Goal: Information Seeking & Learning: Learn about a topic

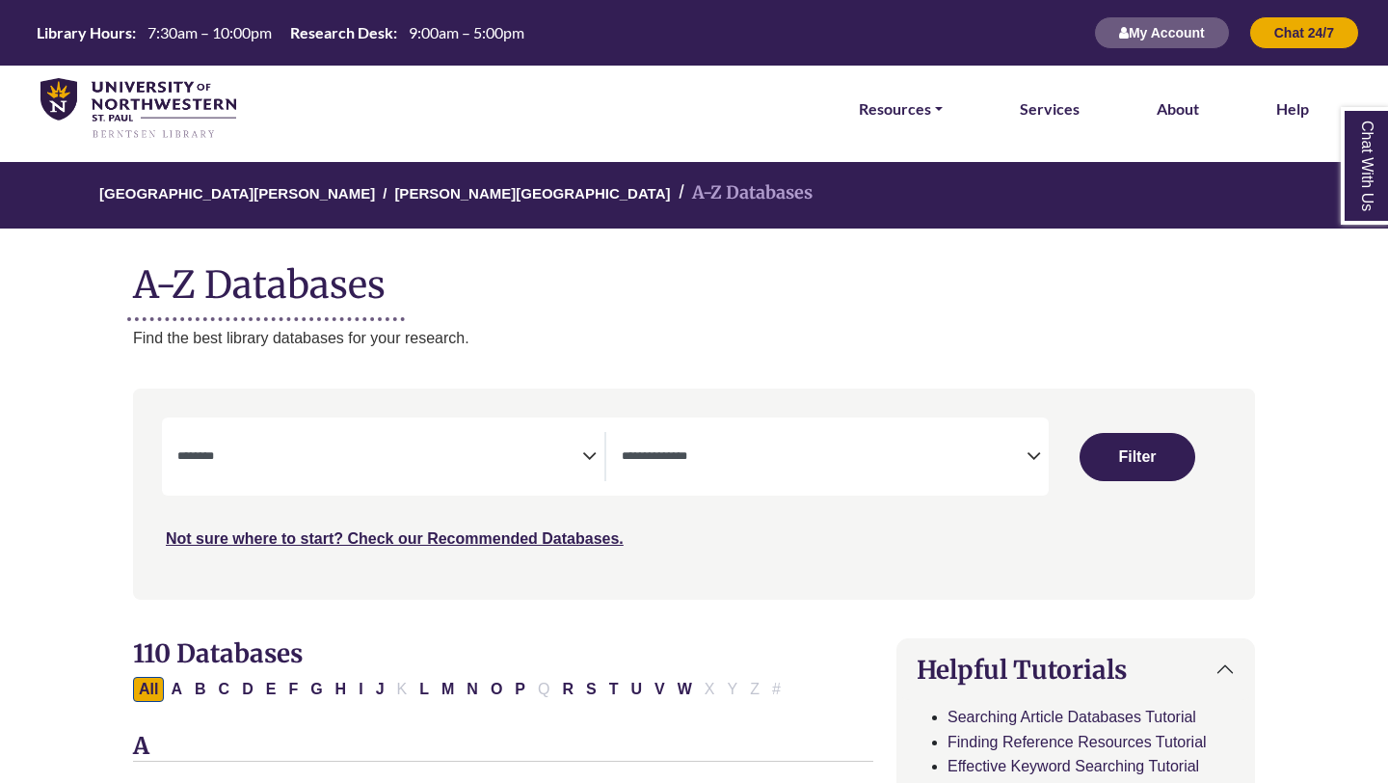
select select "Database Subject Filter"
select select "Database Types Filter"
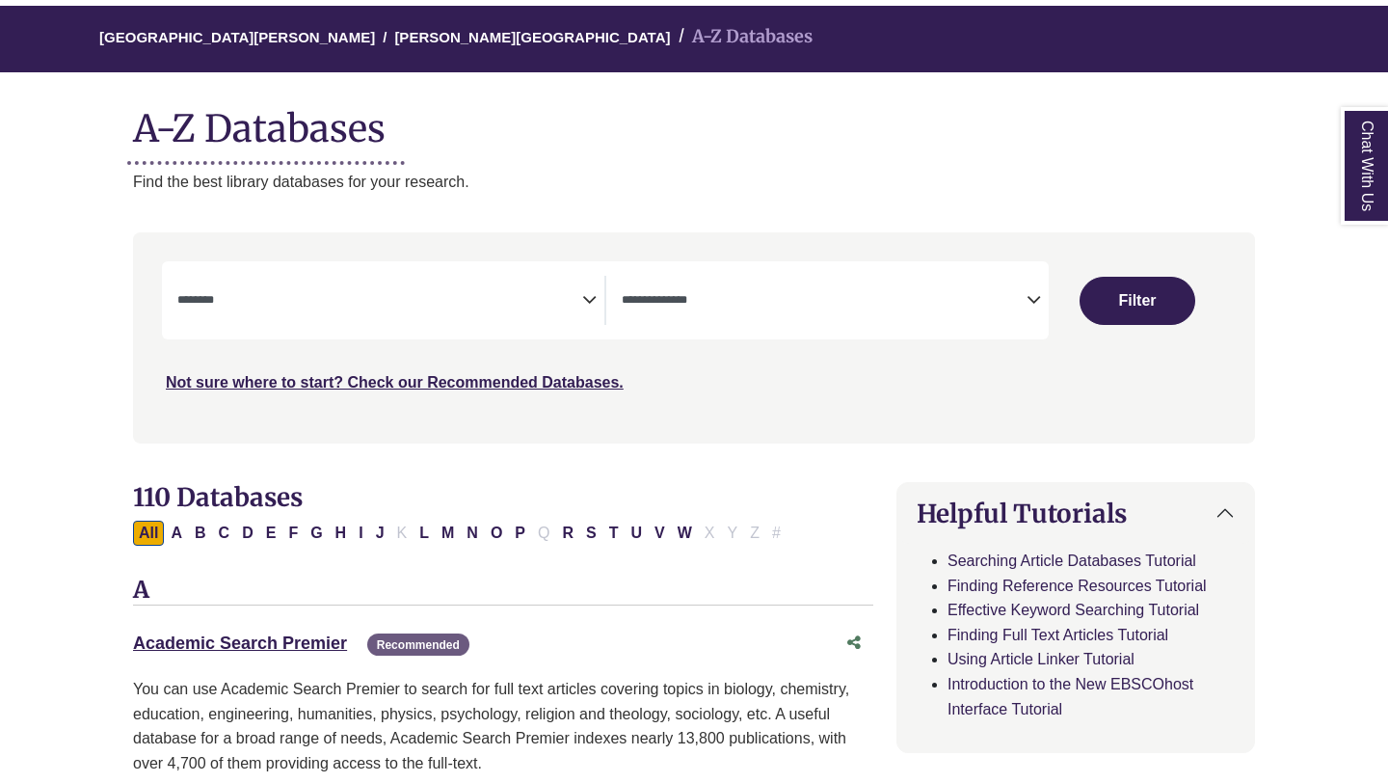
scroll to position [172, 0]
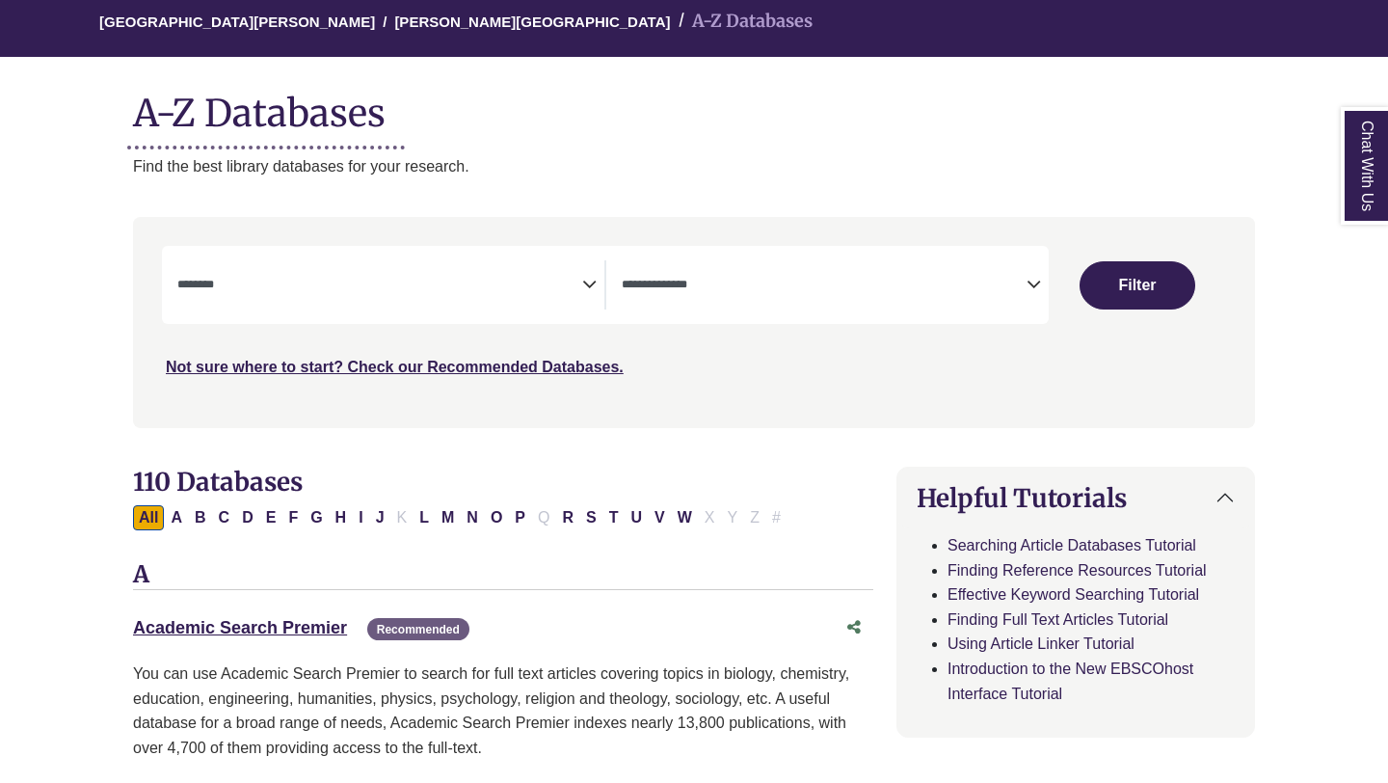
click at [460, 294] on span "Search filters" at bounding box center [379, 284] width 405 height 49
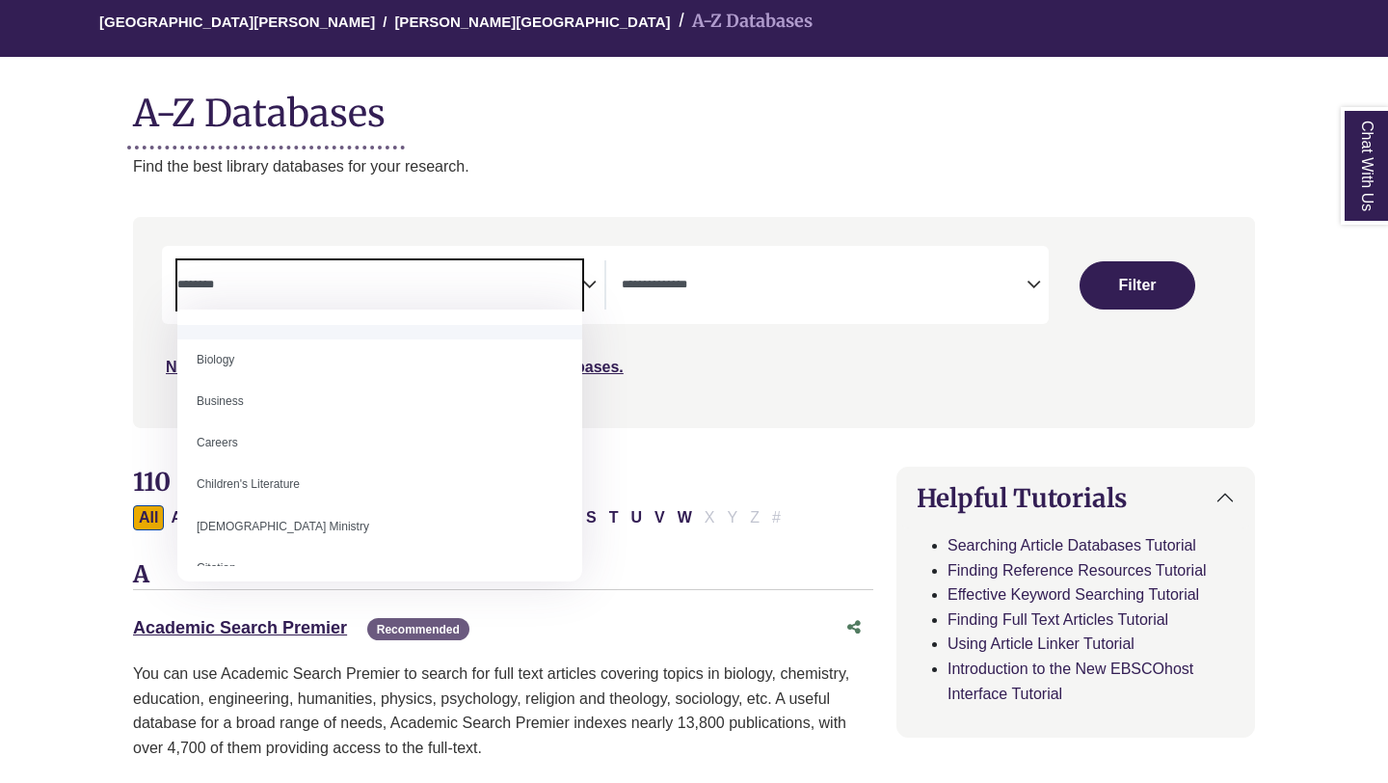
scroll to position [148, 0]
click at [483, 275] on span "Search filters" at bounding box center [379, 282] width 405 height 16
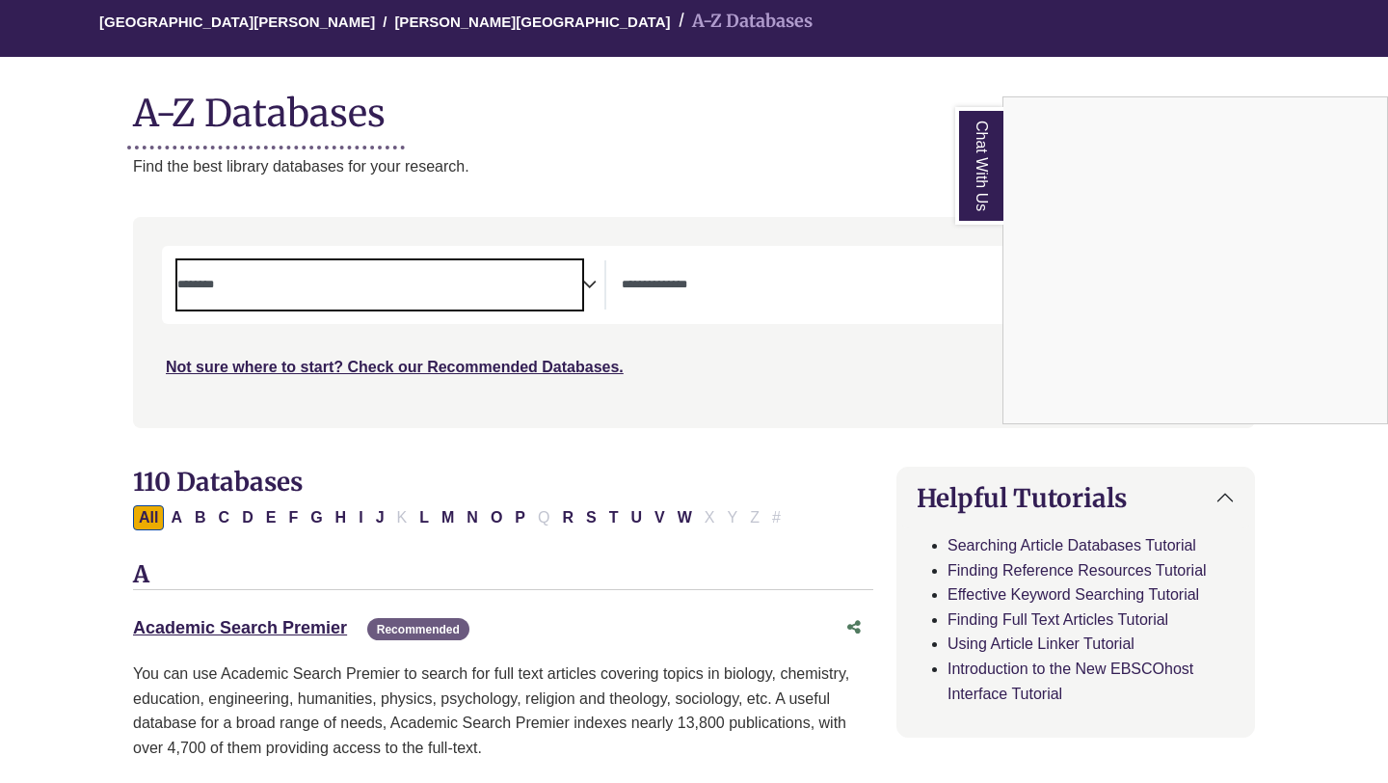
click at [535, 280] on div "Chat With Us" at bounding box center [694, 391] width 1388 height 783
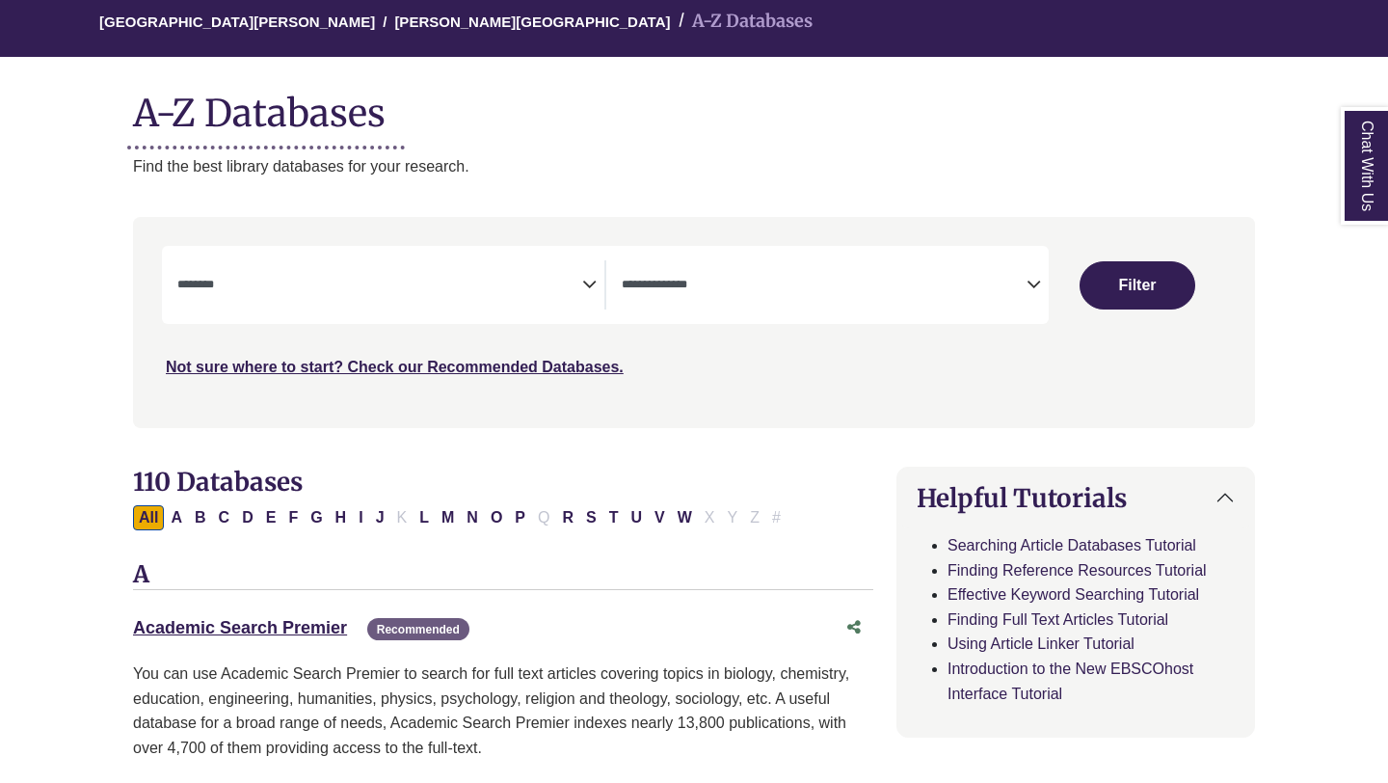
click at [590, 283] on icon "Search filters" at bounding box center [589, 281] width 14 height 29
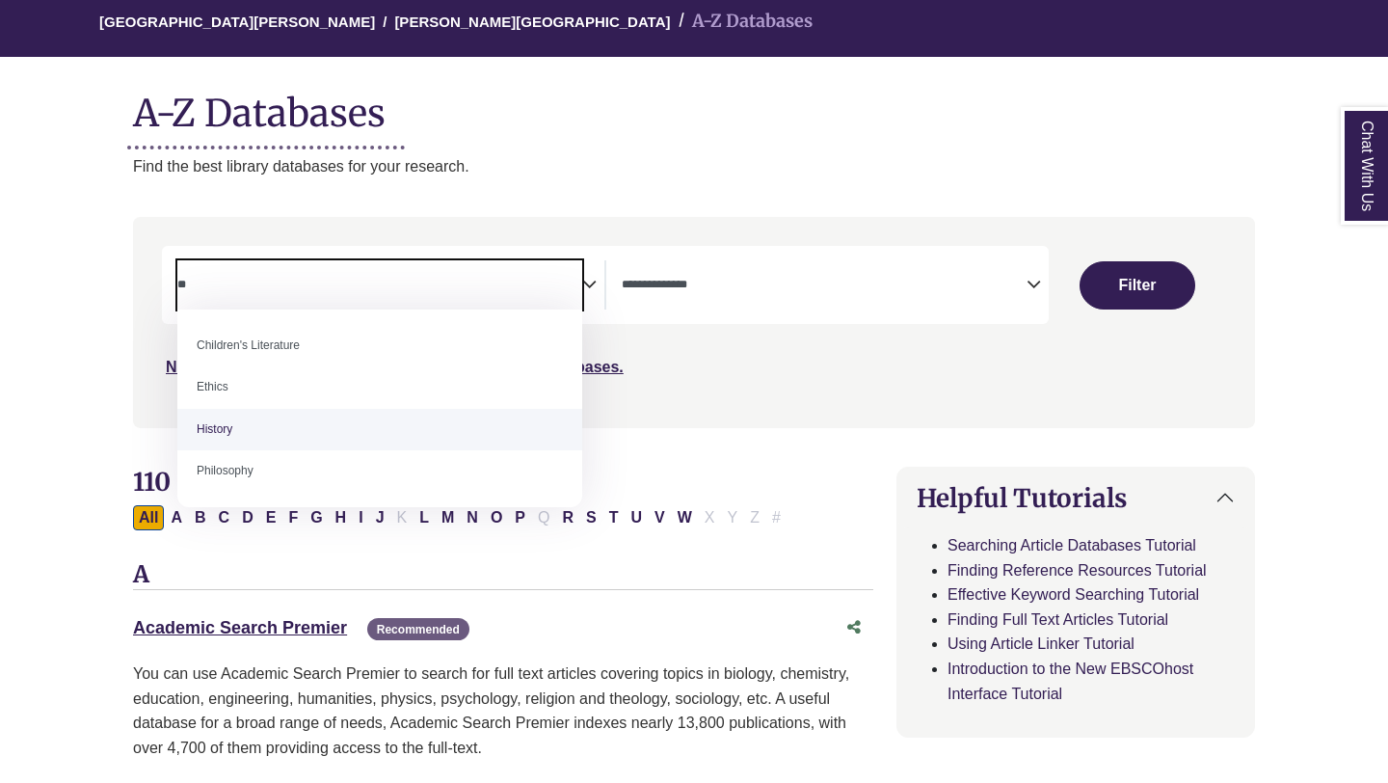
type textarea "**"
select select "*****"
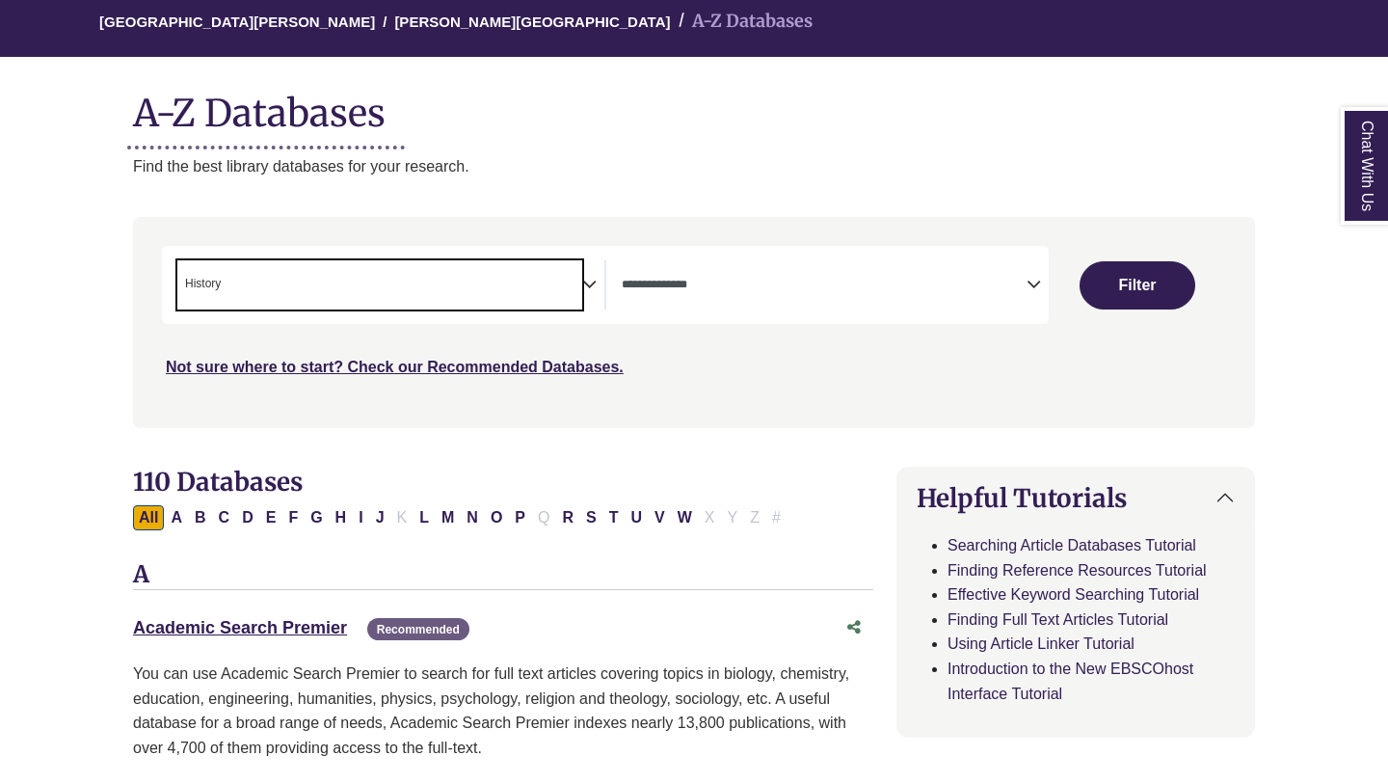
scroll to position [413, 0]
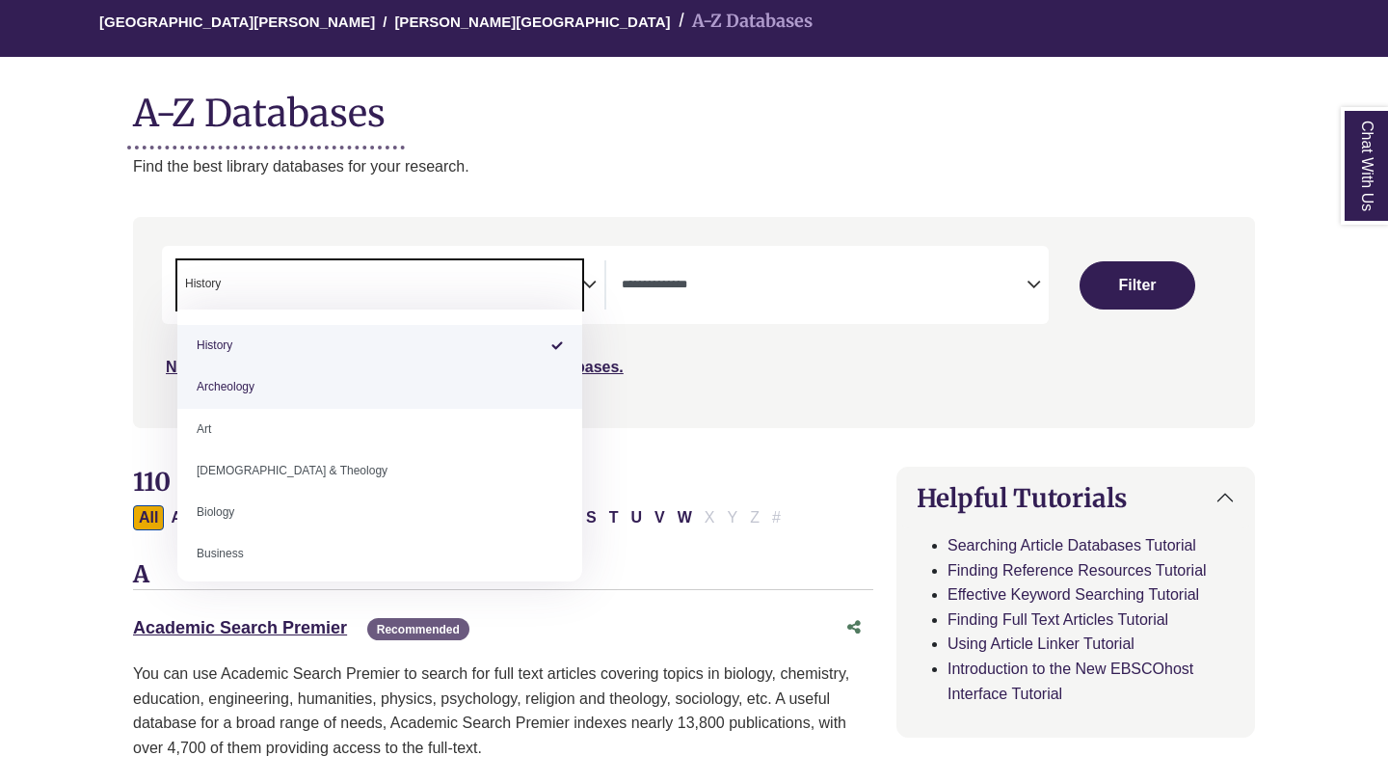
click at [737, 391] on div "Search filters" at bounding box center [694, 322] width 1099 height 195
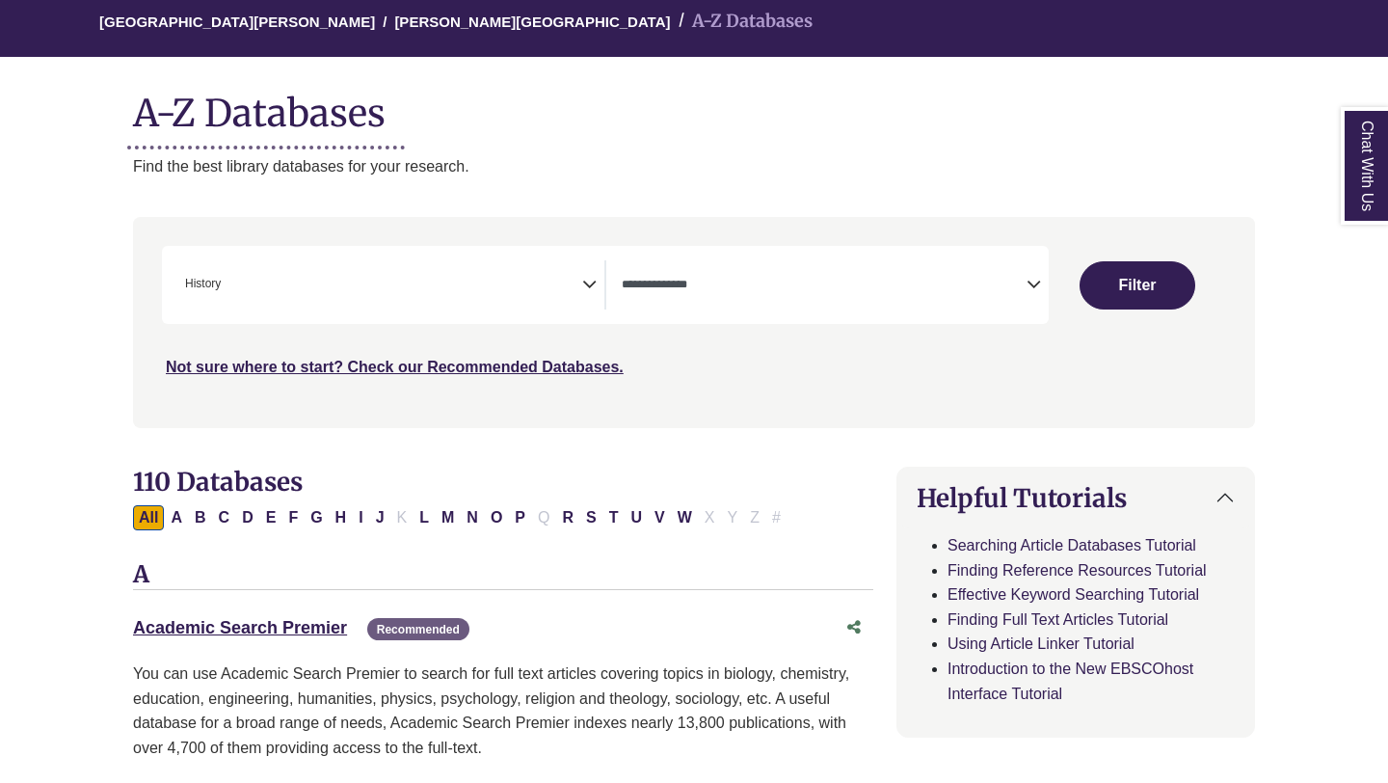
click at [738, 290] on textarea "Search" at bounding box center [824, 286] width 405 height 15
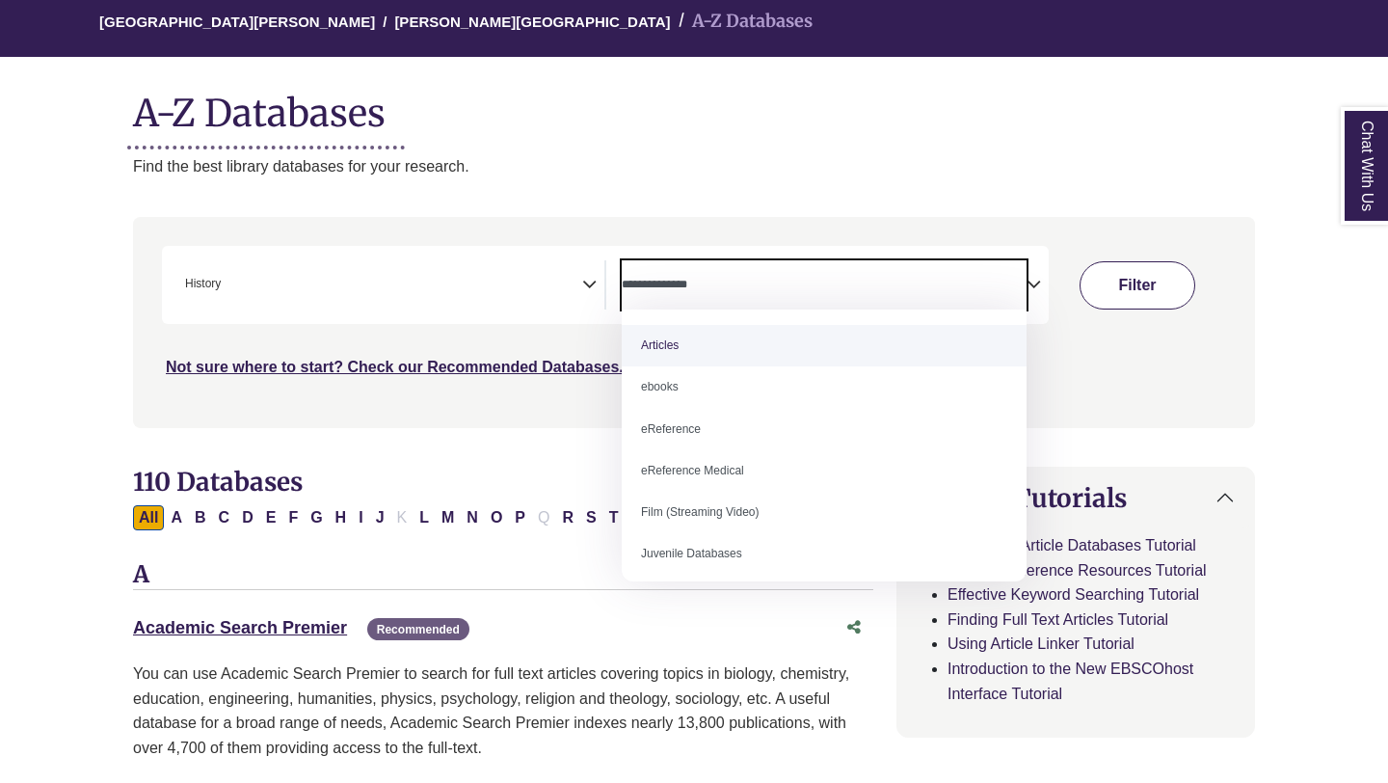
click at [1186, 291] on button "Filter" at bounding box center [1138, 285] width 116 height 48
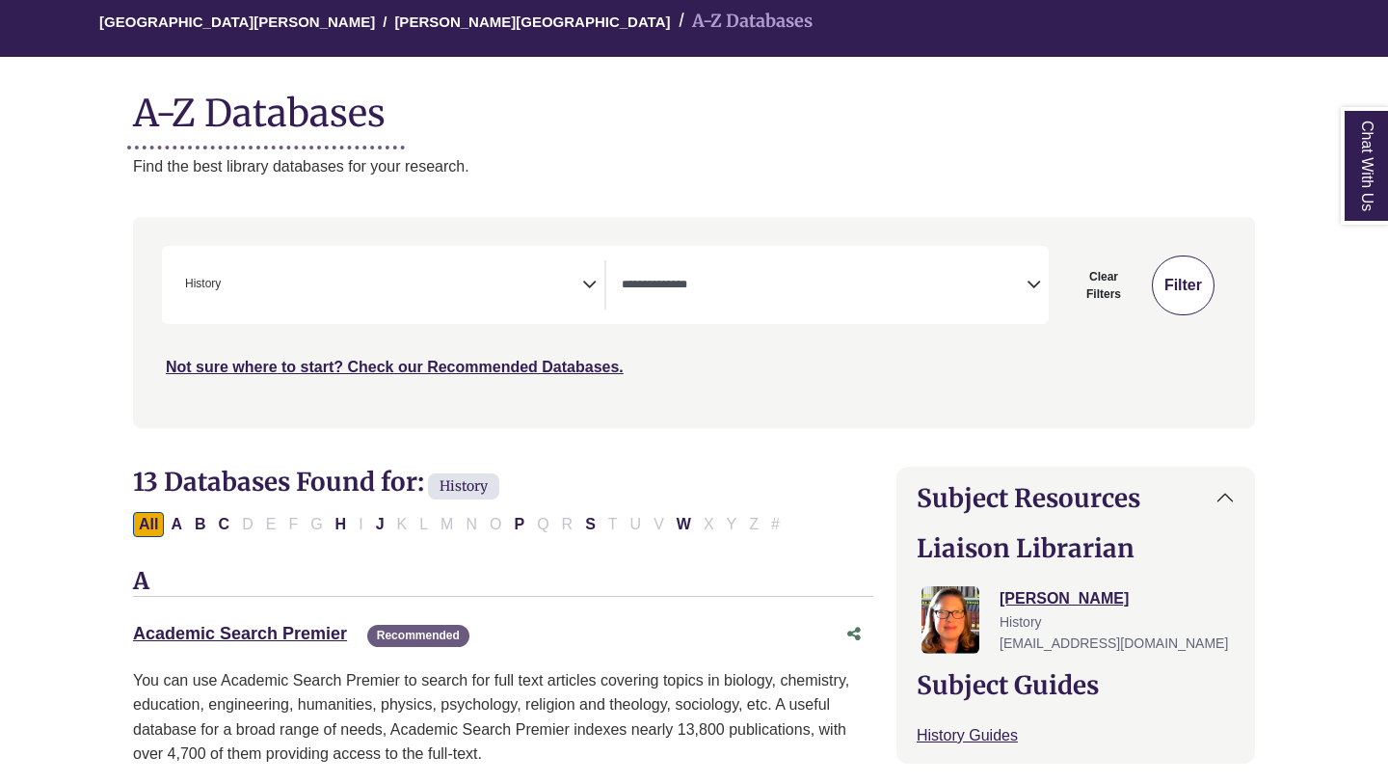
click at [1191, 273] on button "Filter" at bounding box center [1183, 285] width 63 height 60
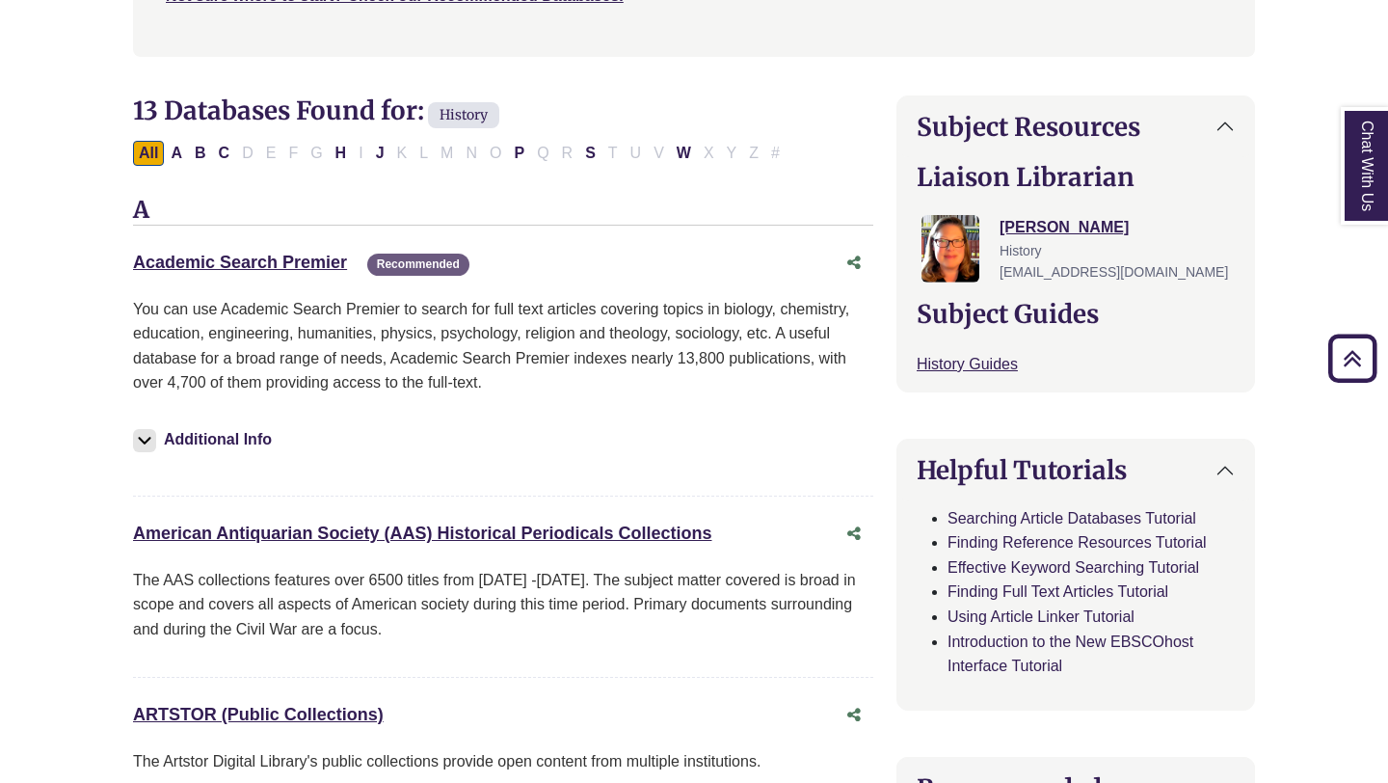
scroll to position [436, 0]
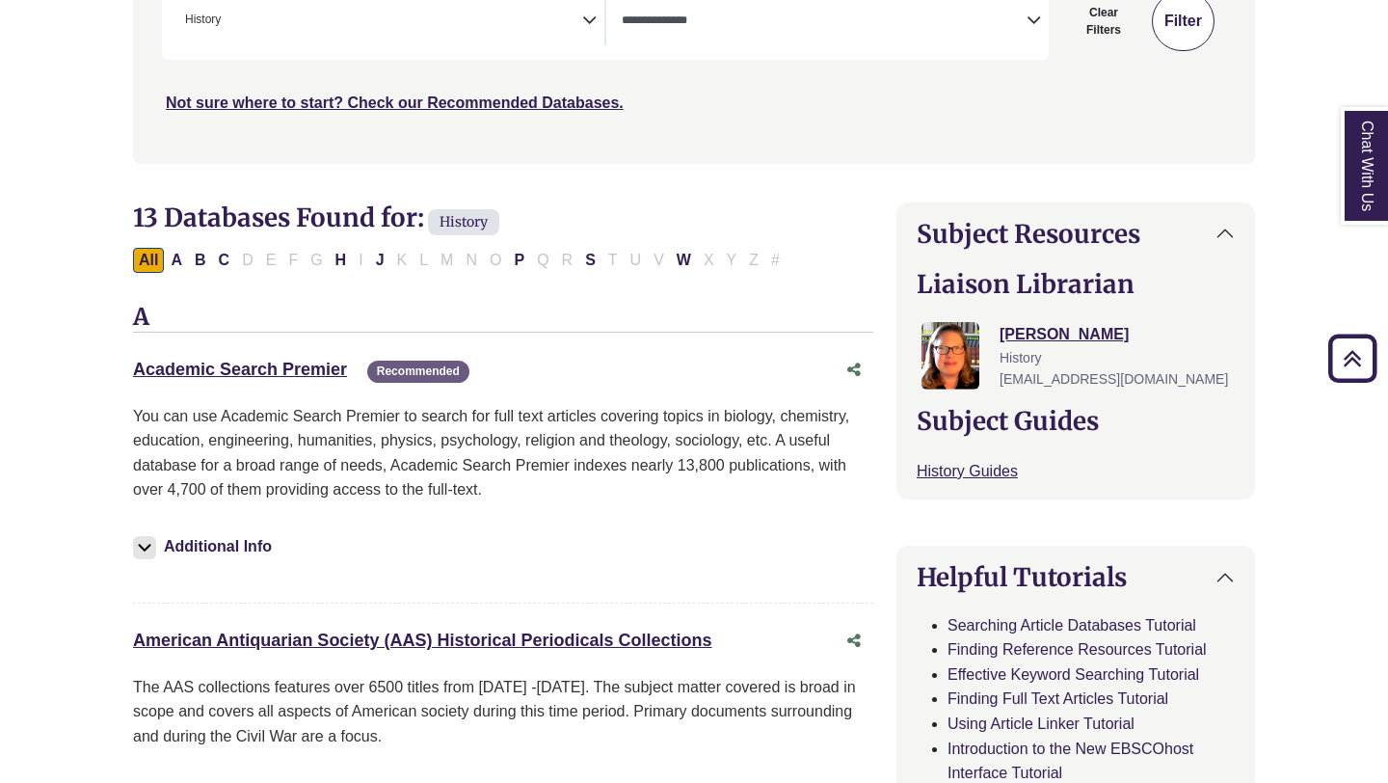
click at [1184, 36] on button "Filter" at bounding box center [1183, 21] width 63 height 60
select select "Database Types Filter"
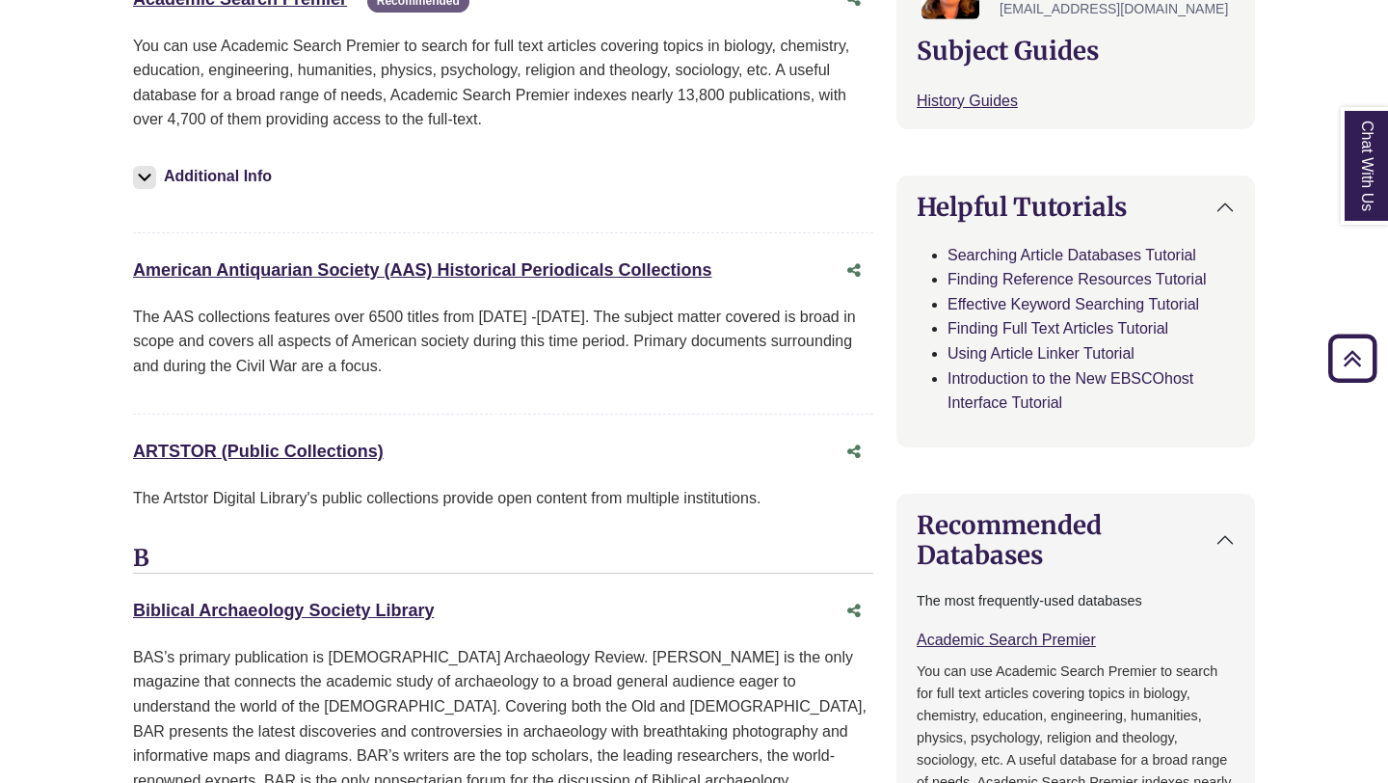
scroll to position [0, 0]
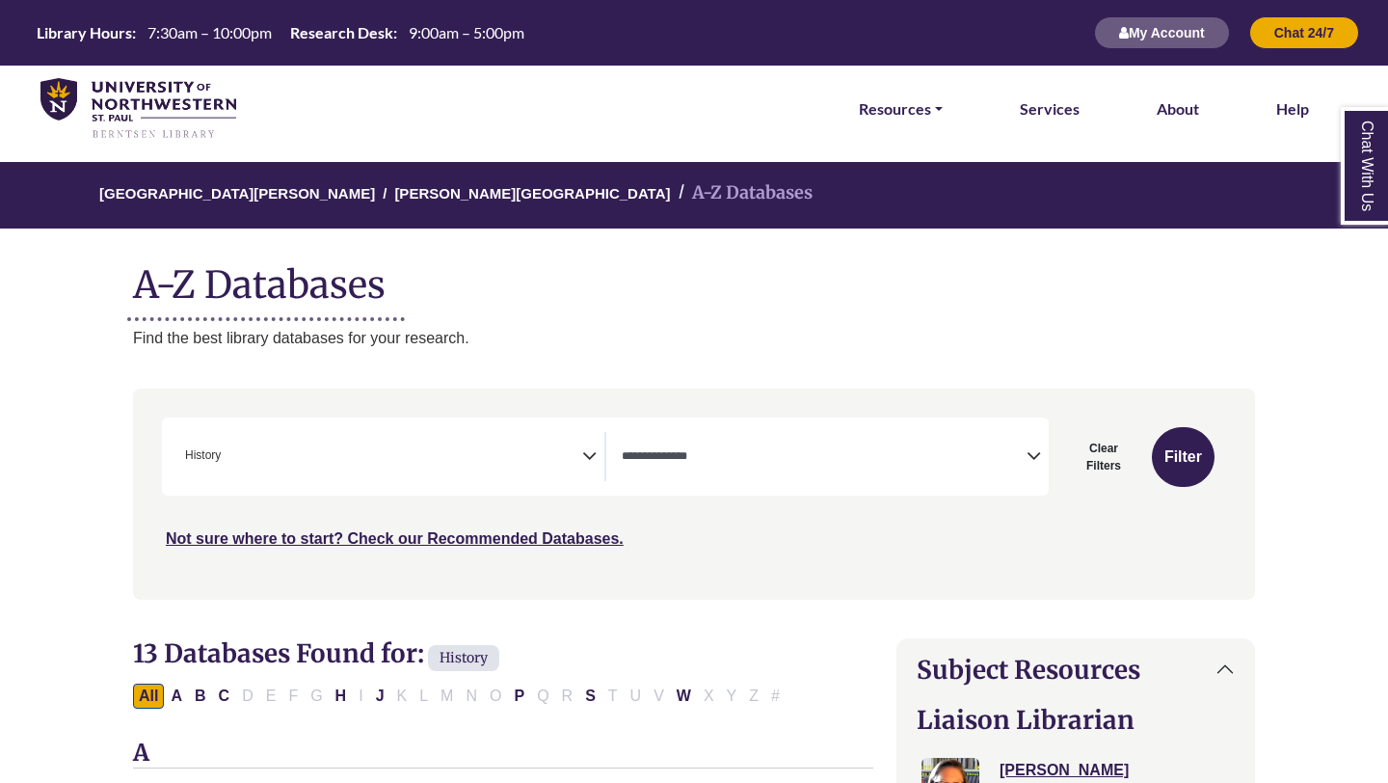
click at [371, 457] on span "× History" at bounding box center [379, 456] width 405 height 49
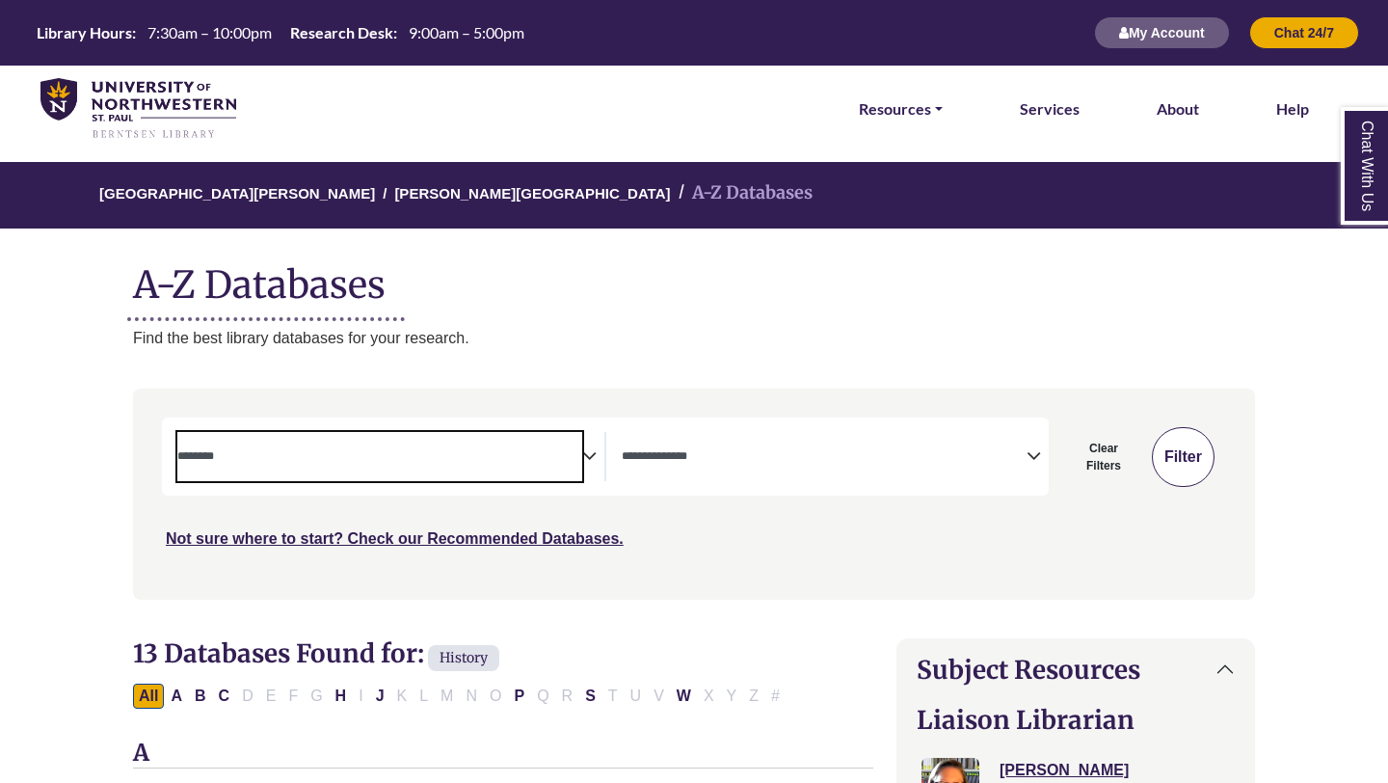
click at [1199, 451] on button "Filter" at bounding box center [1183, 457] width 63 height 60
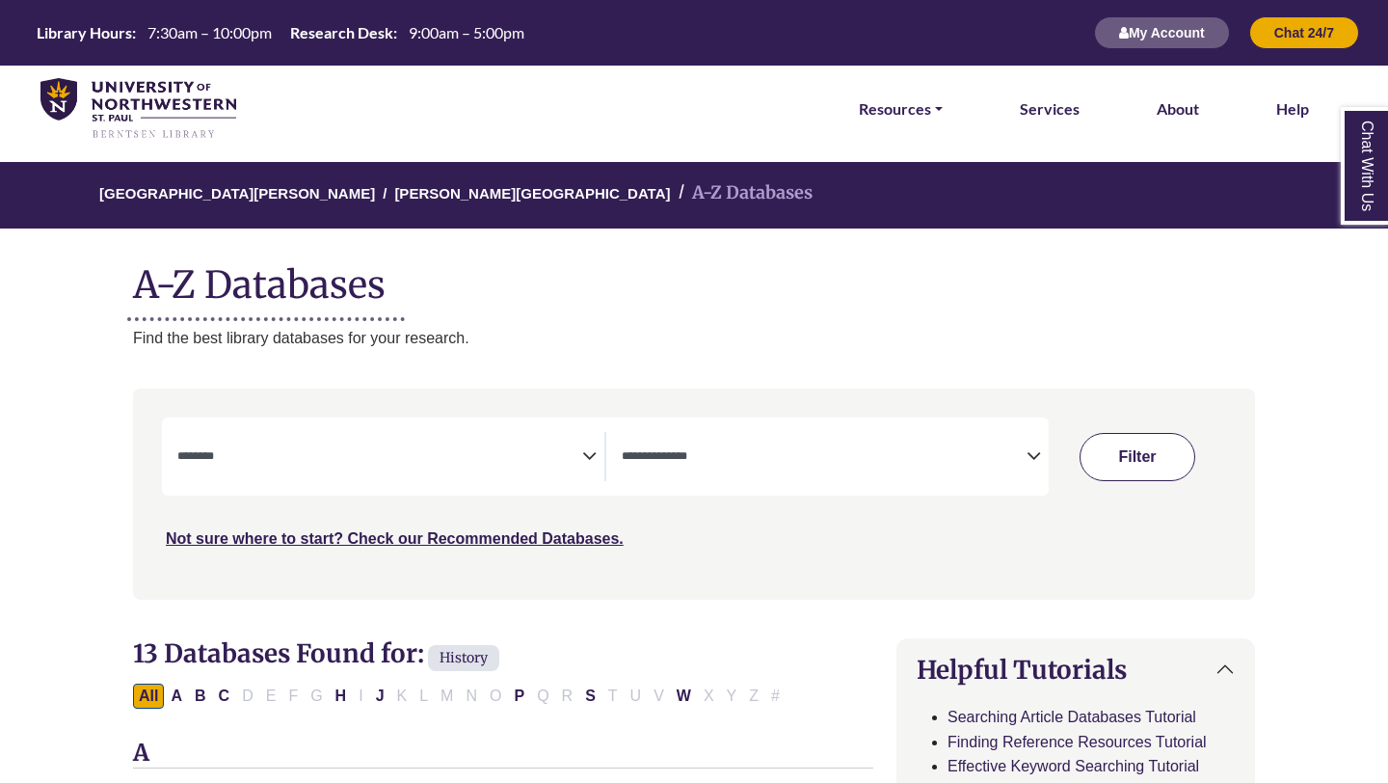
select select "Database Subject Filter"
select select "Database Types Filter"
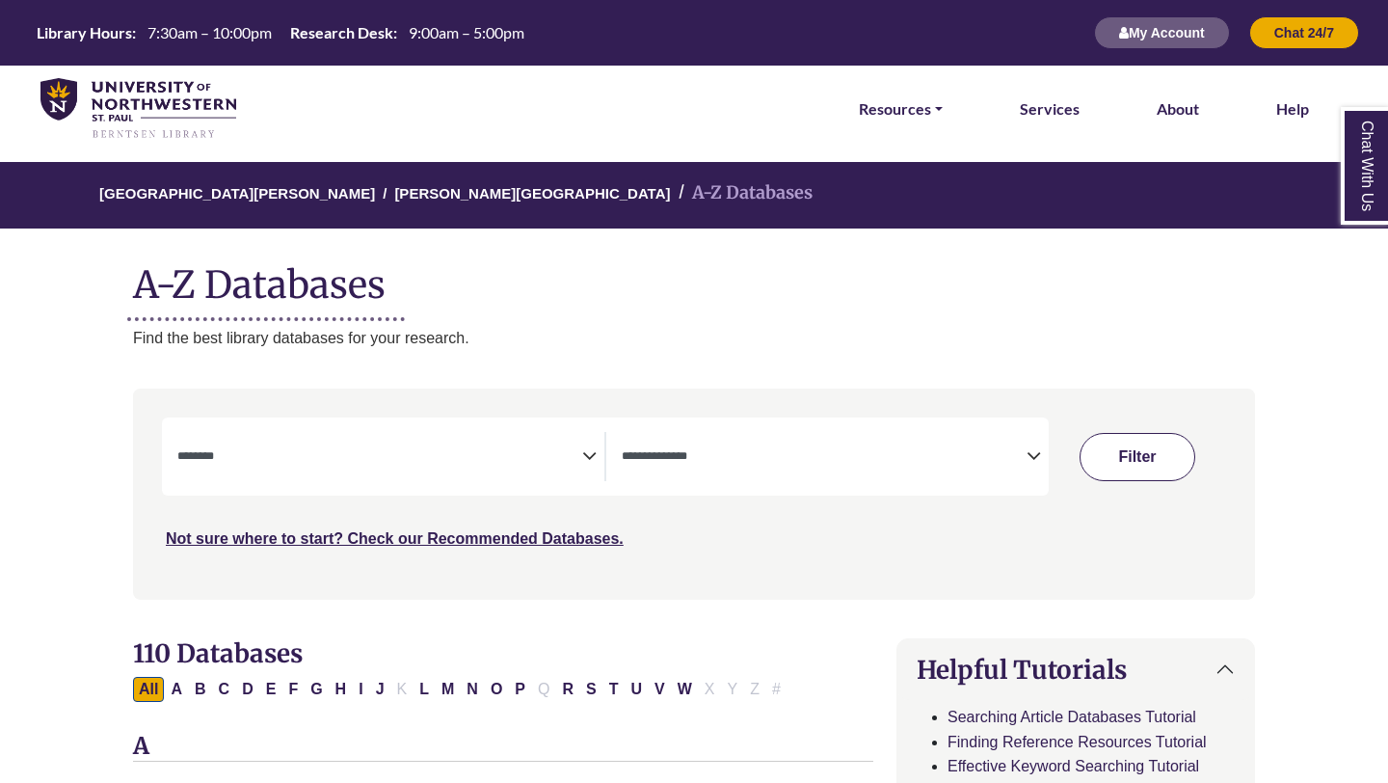
click at [1164, 455] on button "Filter" at bounding box center [1138, 457] width 116 height 48
select select "Database Subject Filter"
select select "Database Types Filter"
click at [1163, 455] on button "Filter" at bounding box center [1138, 457] width 116 height 48
select select "Database Subject Filter"
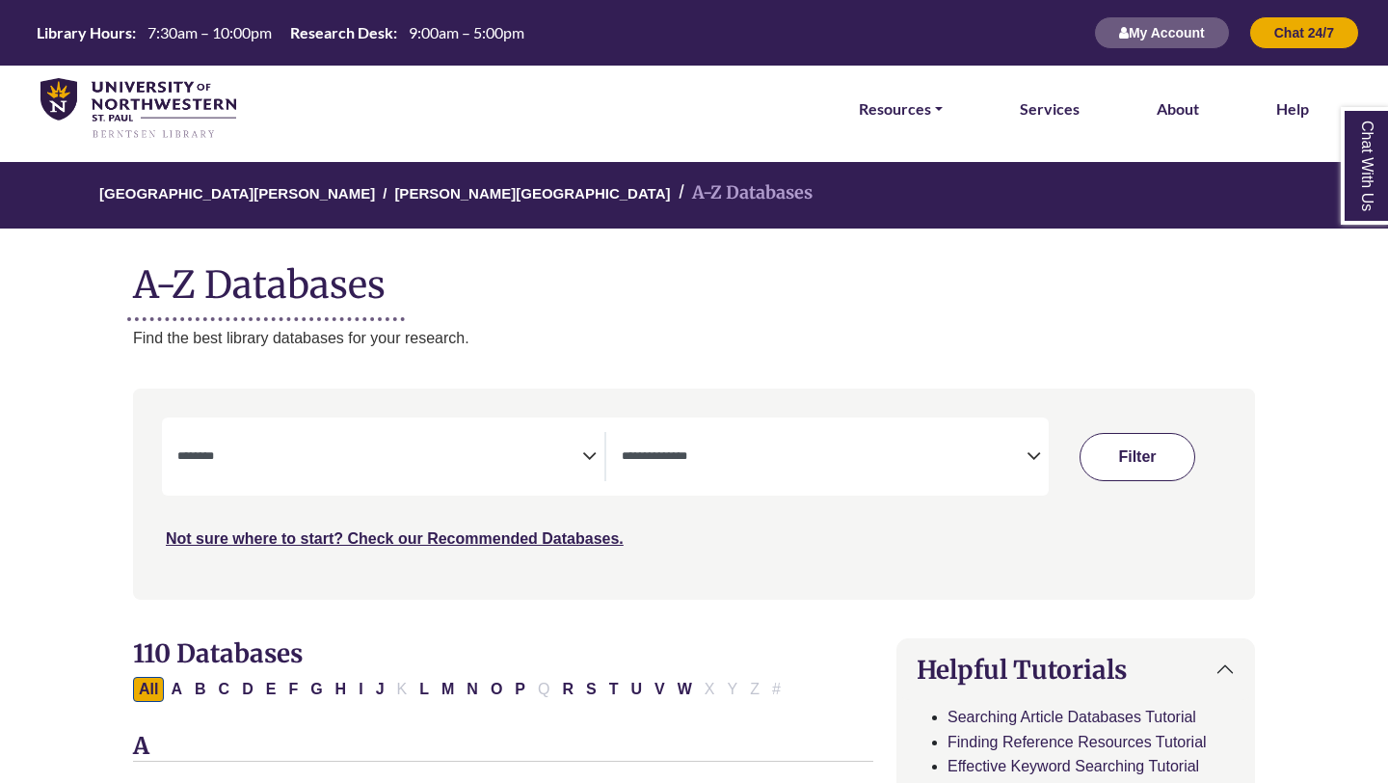
select select "Database Types Filter"
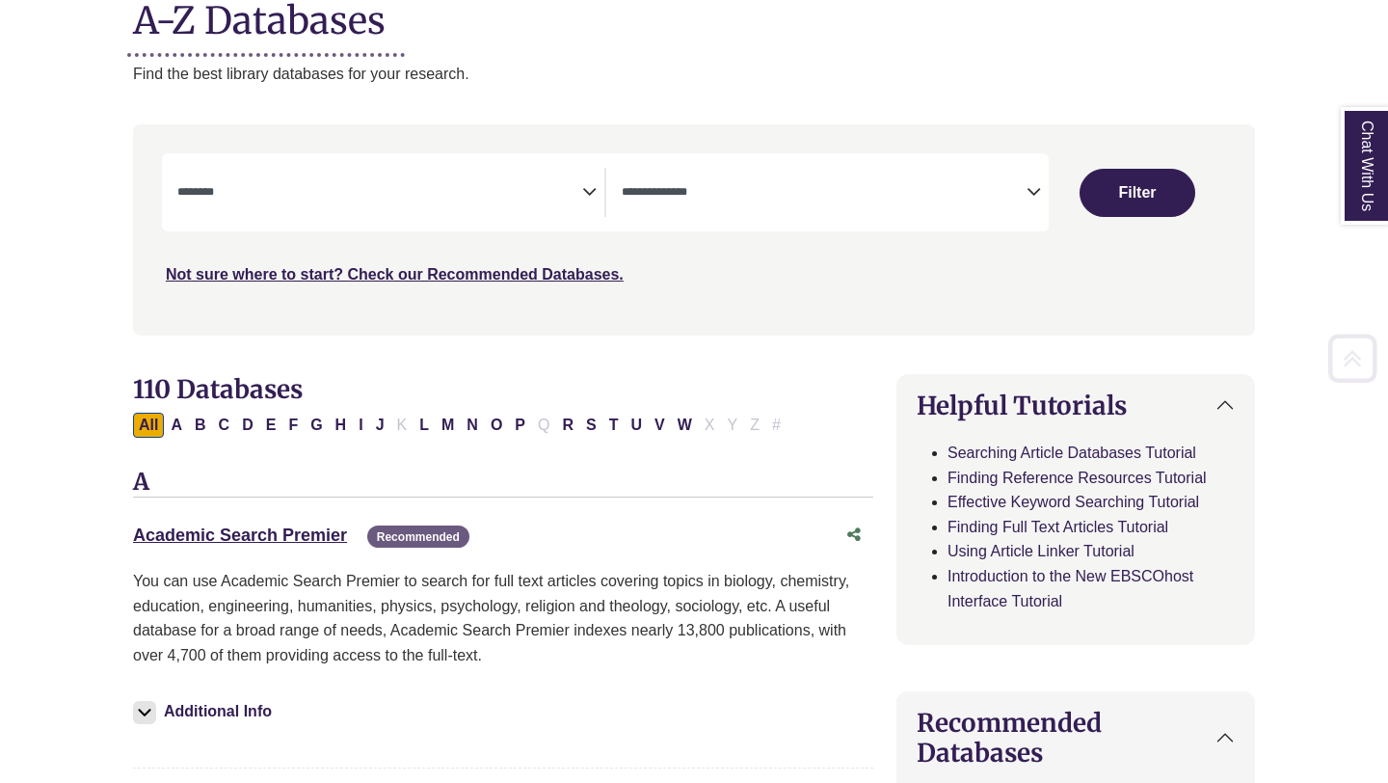
scroll to position [272, 0]
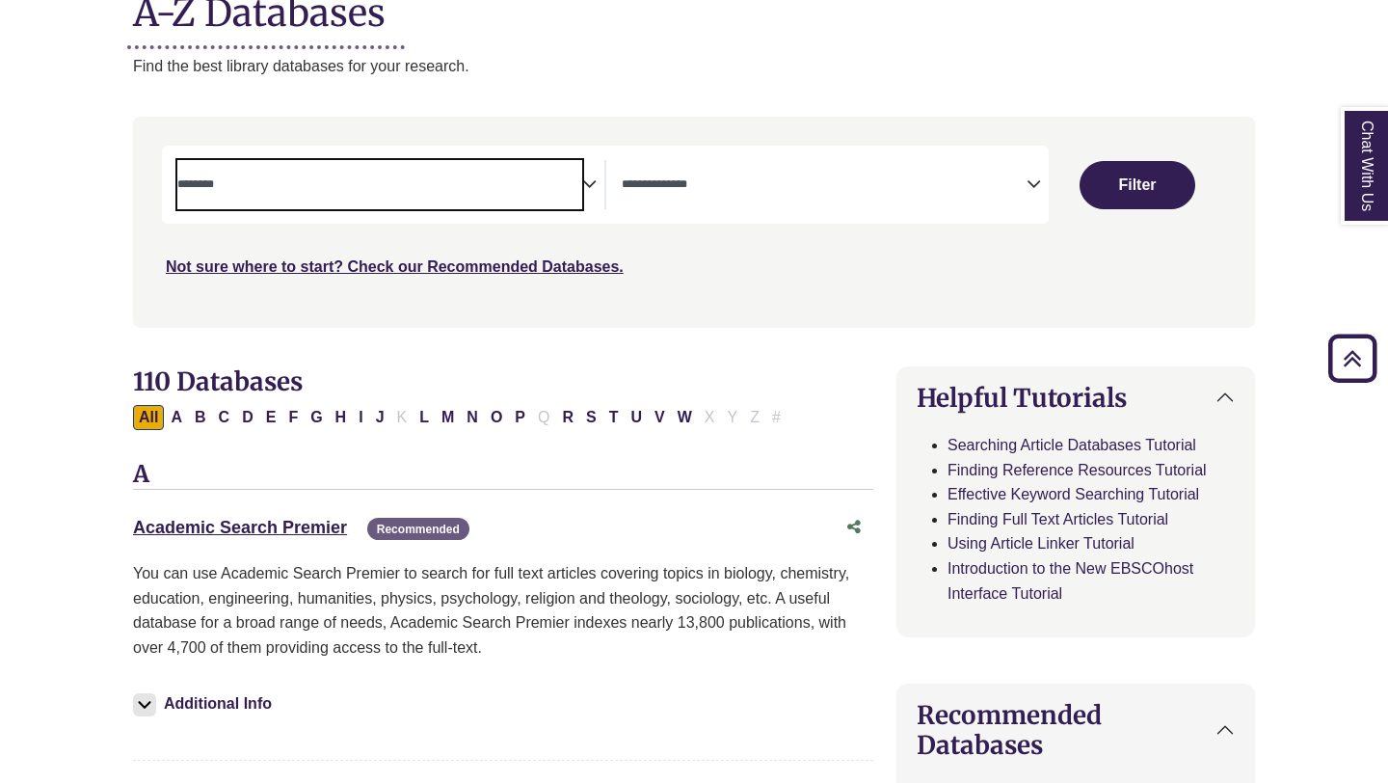
click at [197, 182] on textarea "Search" at bounding box center [379, 185] width 405 height 15
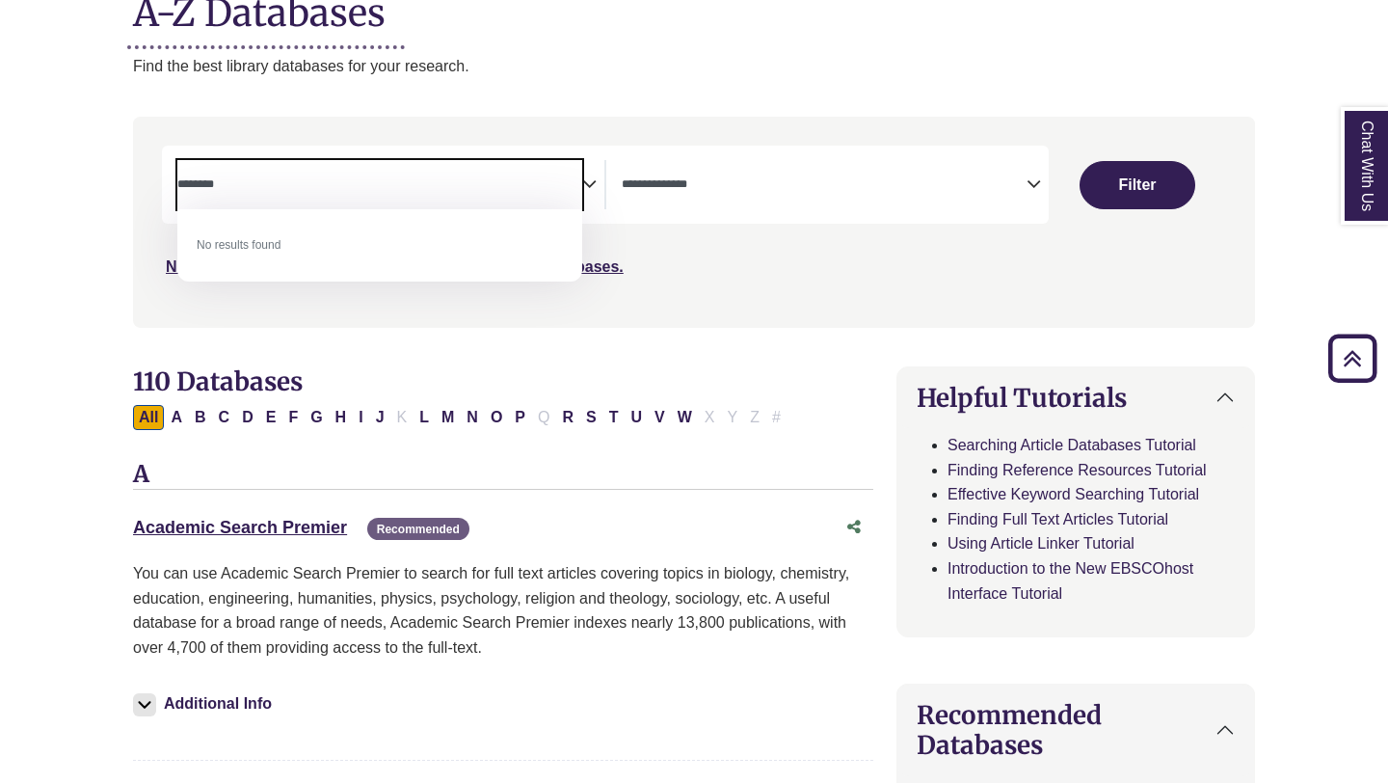
type textarea "*********"
click at [377, 183] on textarea "*********" at bounding box center [379, 185] width 405 height 15
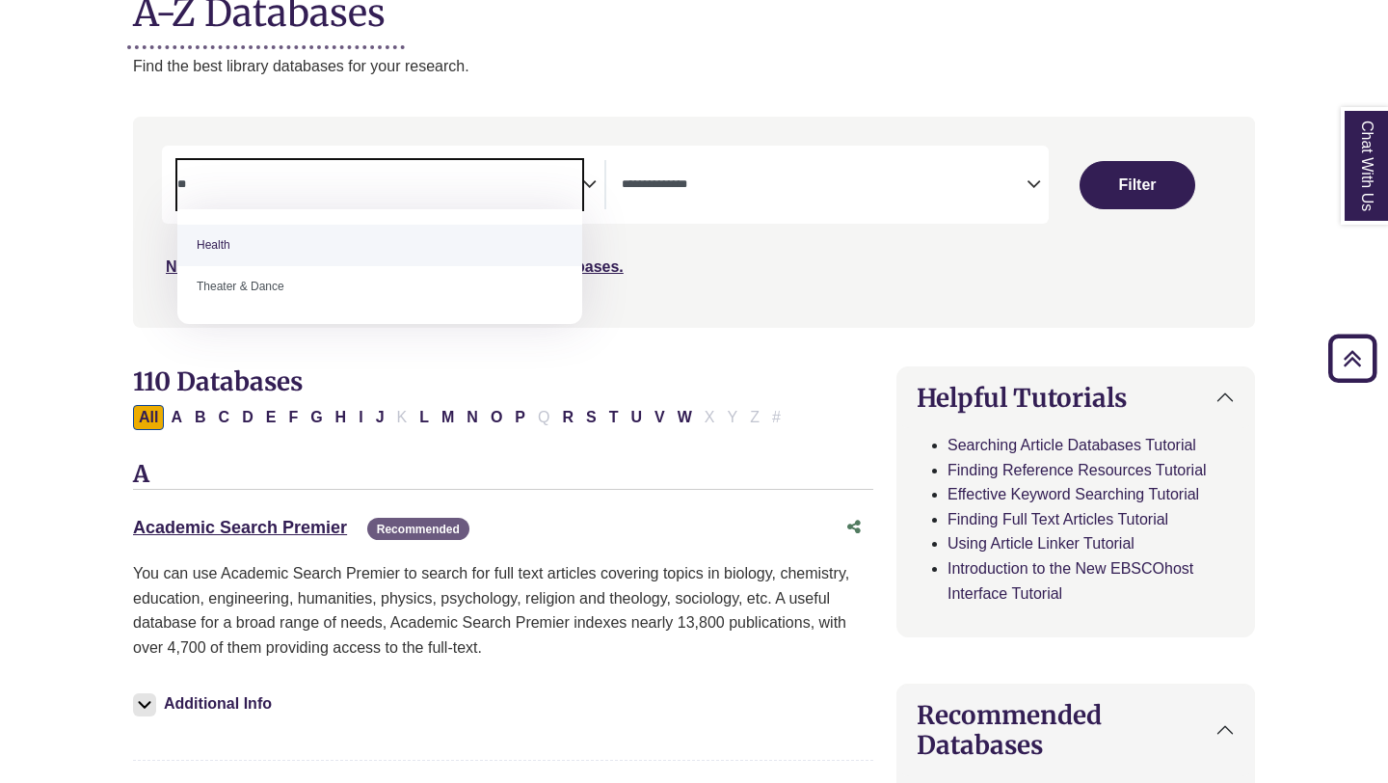
type textarea "*"
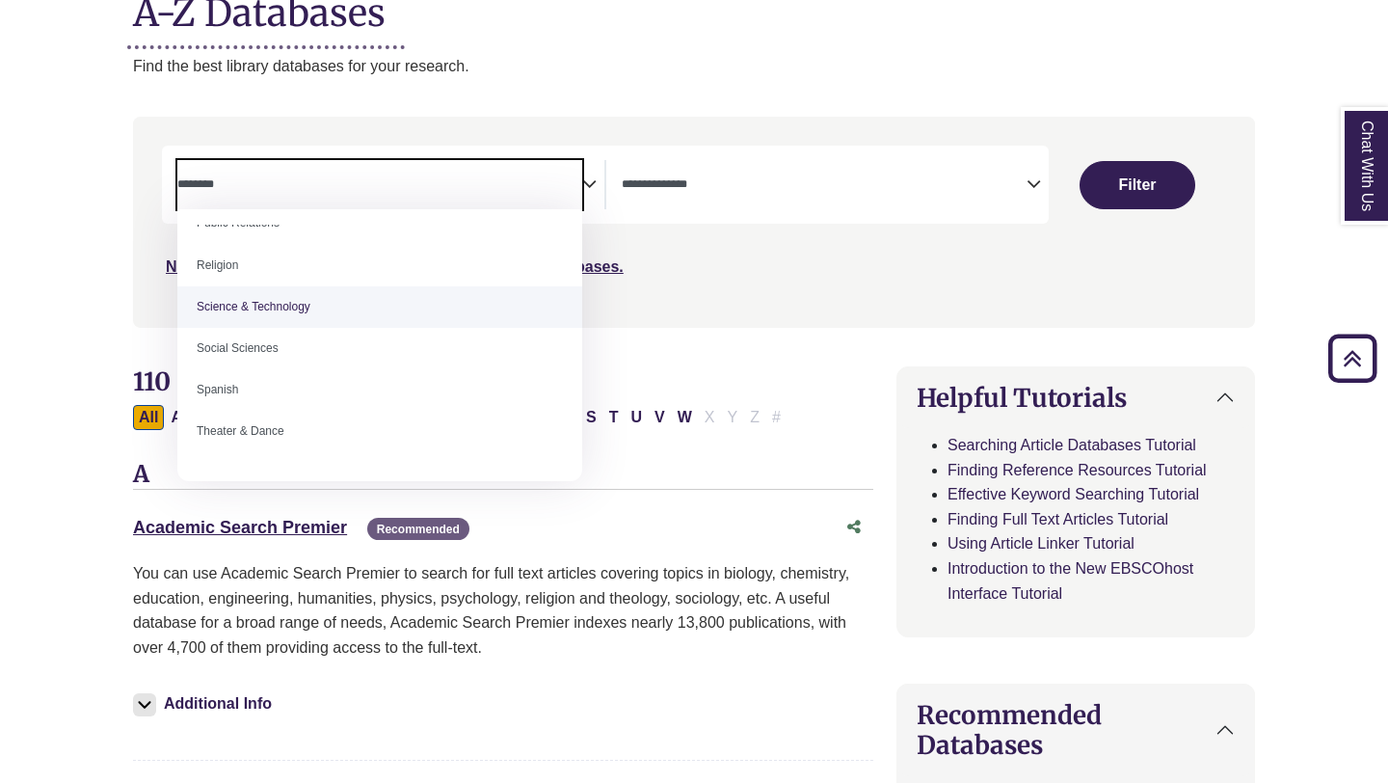
scroll to position [1621, 0]
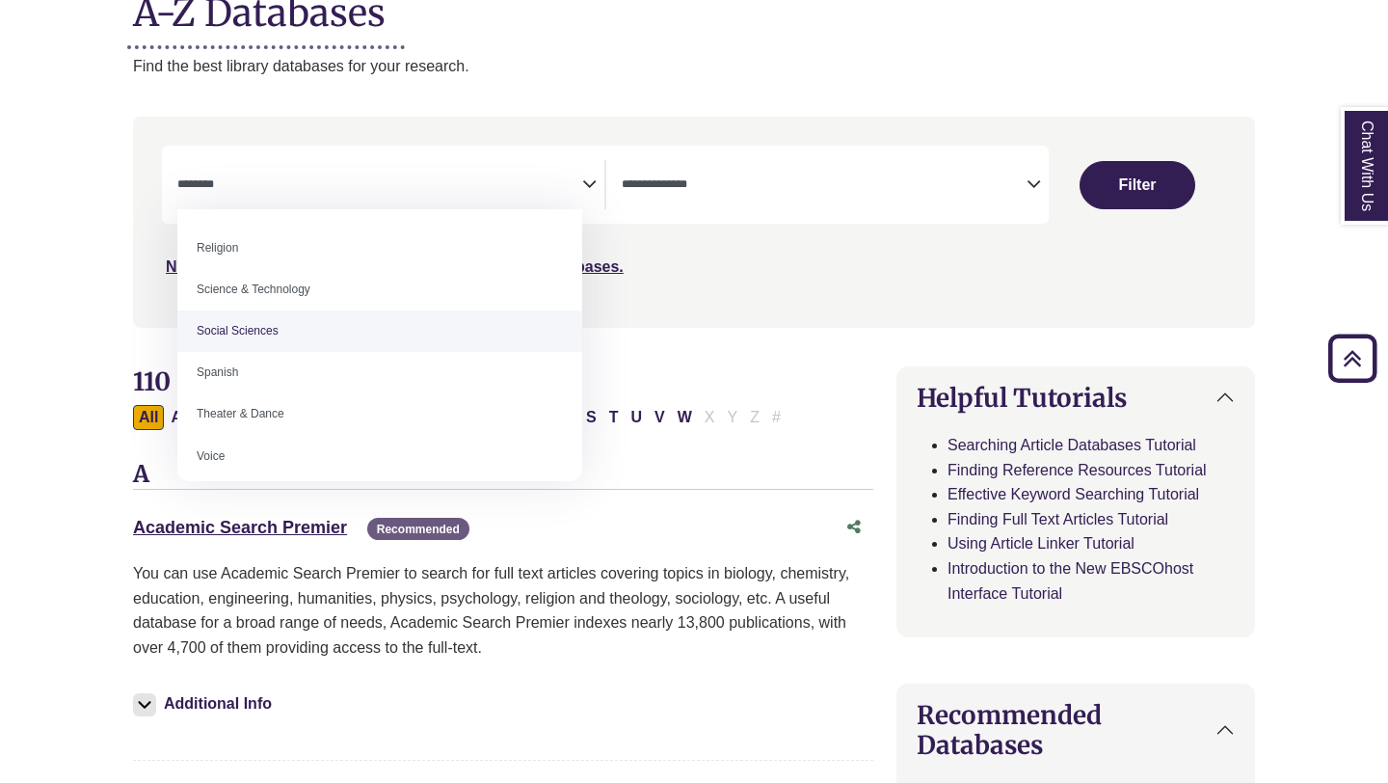
select select "******"
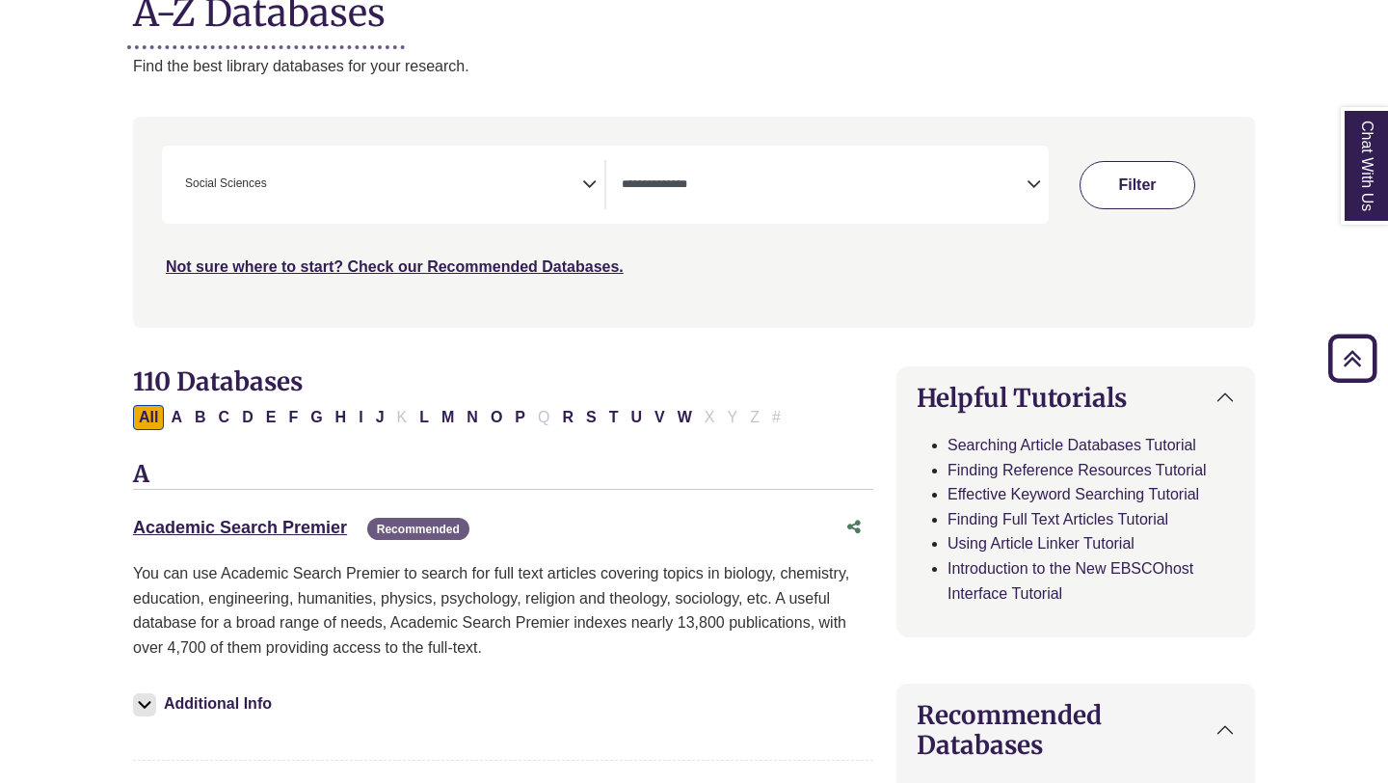
click at [1121, 202] on button "Filter" at bounding box center [1138, 185] width 116 height 48
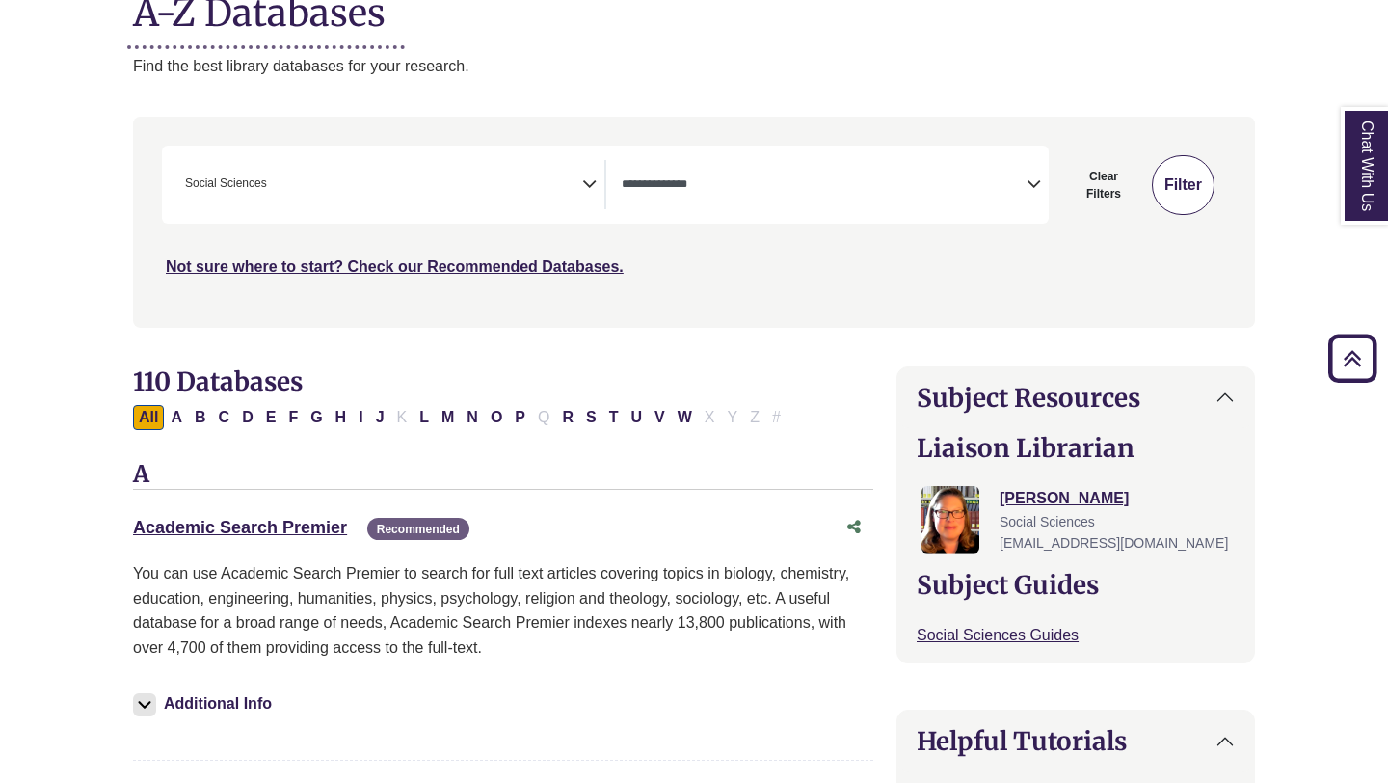
select select "Database Types Filter"
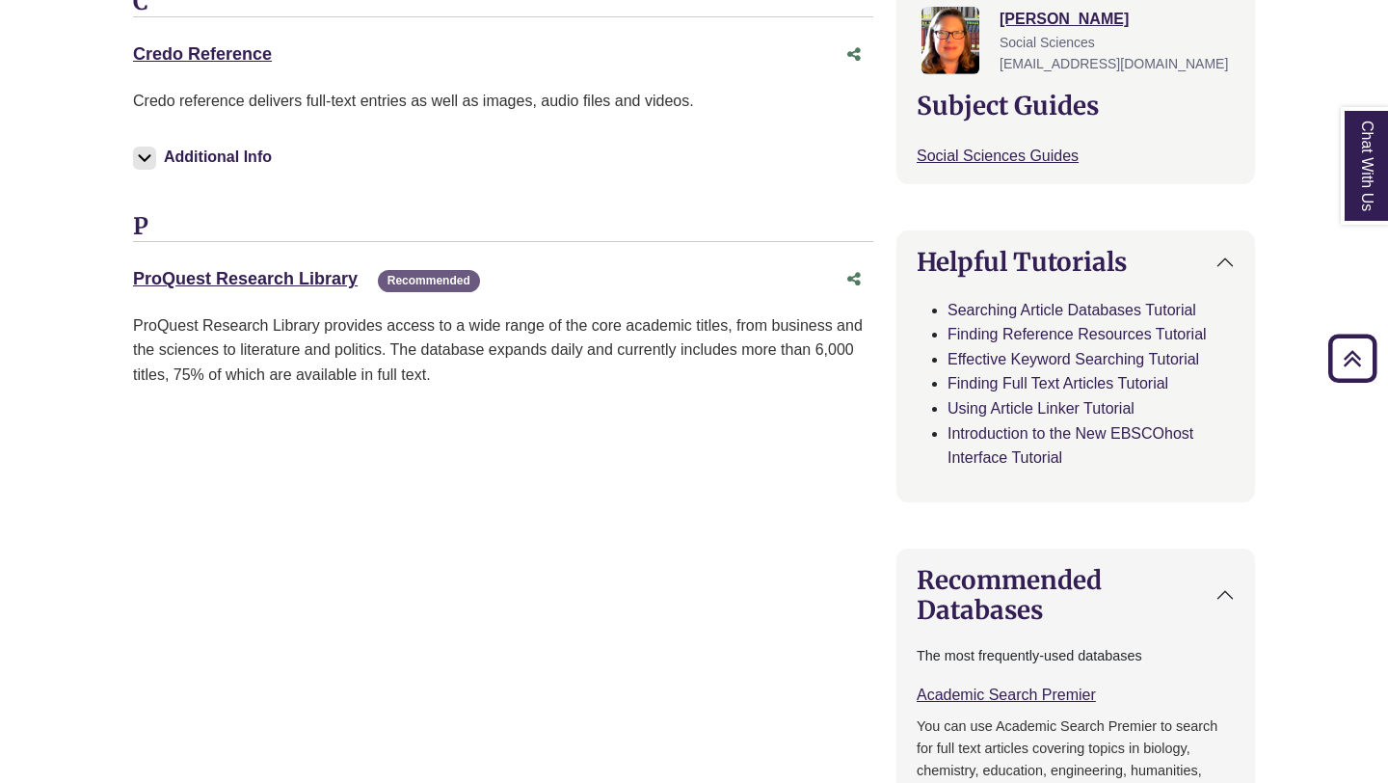
scroll to position [757, 0]
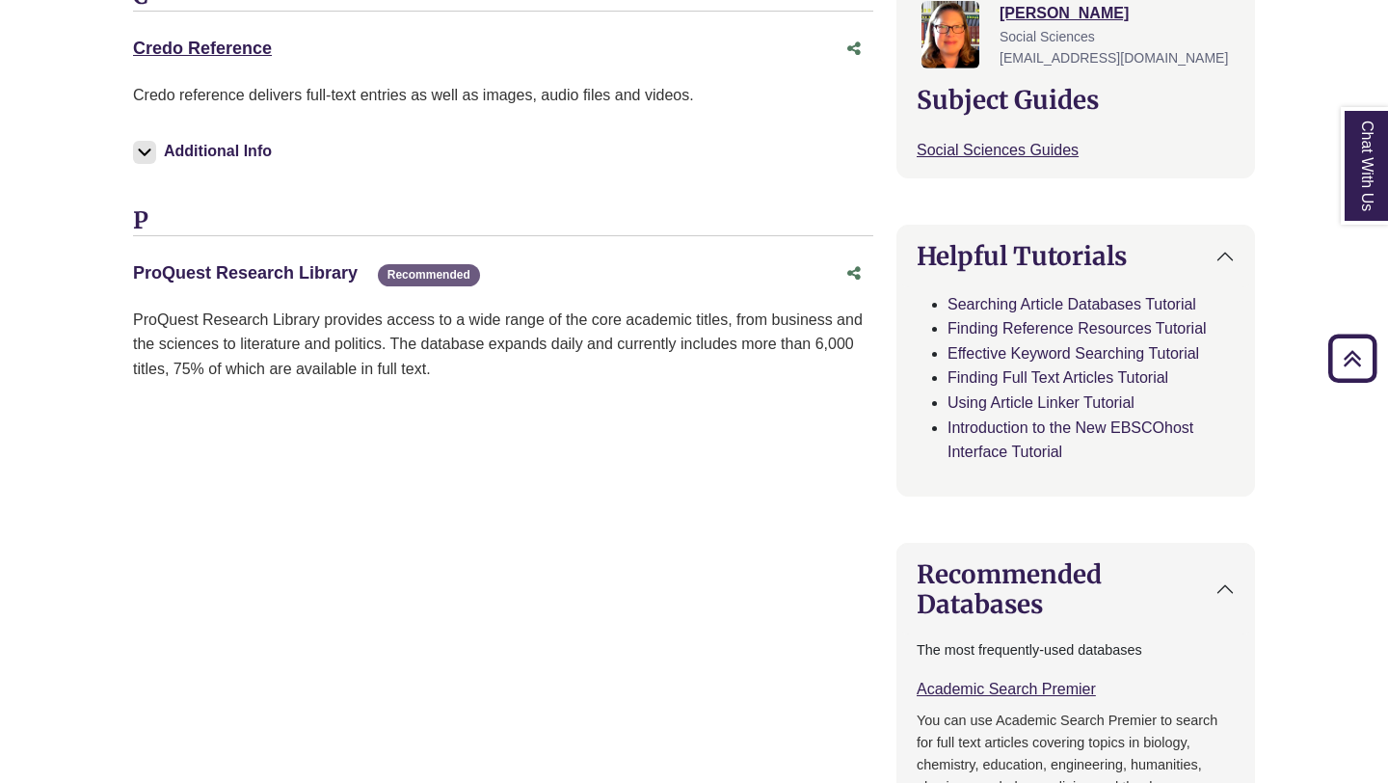
click at [310, 268] on link "ProQuest Research Library This link opens in a new window" at bounding box center [245, 272] width 225 height 19
drag, startPoint x: 371, startPoint y: 273, endPoint x: 134, endPoint y: 273, distance: 237.1
click at [134, 273] on div "ProQuest Research Library This link opens in a new window Recommended" at bounding box center [484, 273] width 702 height 28
copy div "ProQuest Research Library This link opens in a new window"
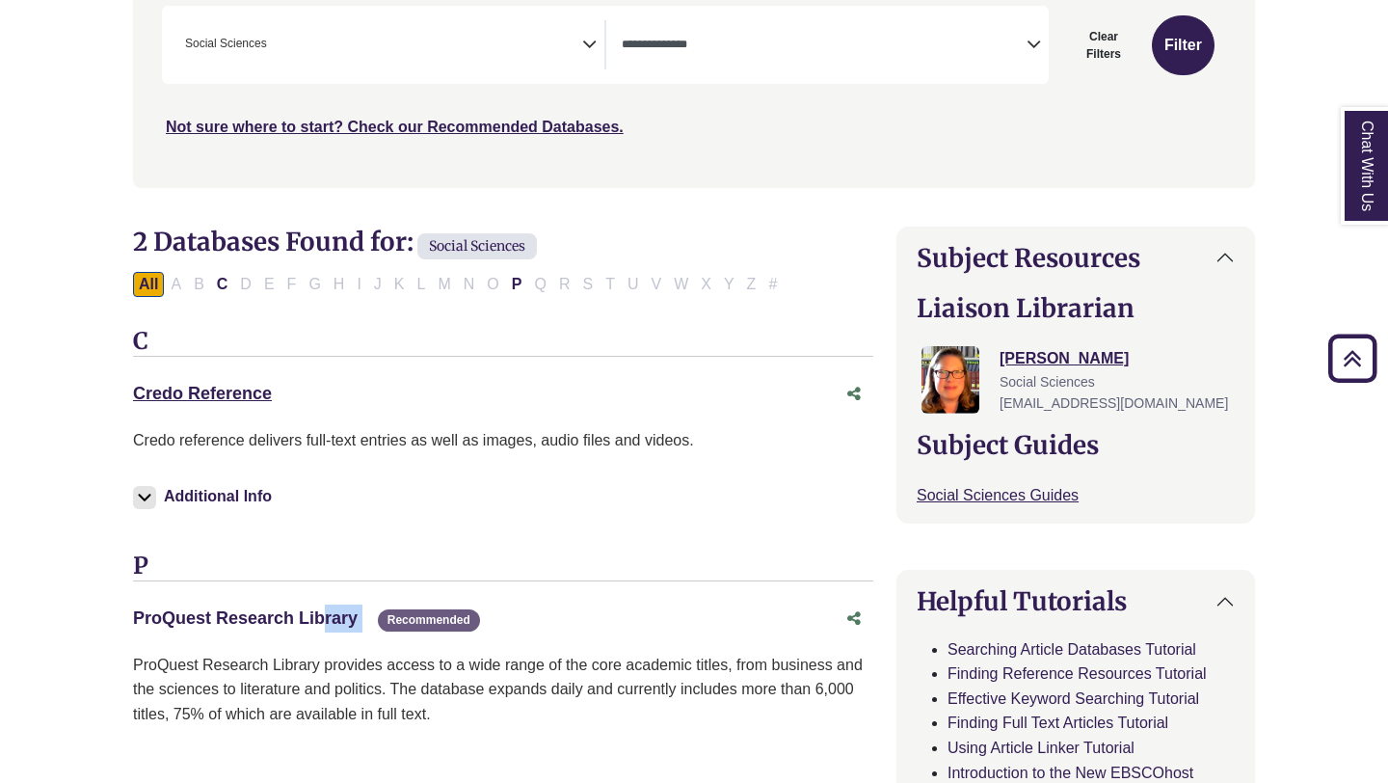
scroll to position [416, 0]
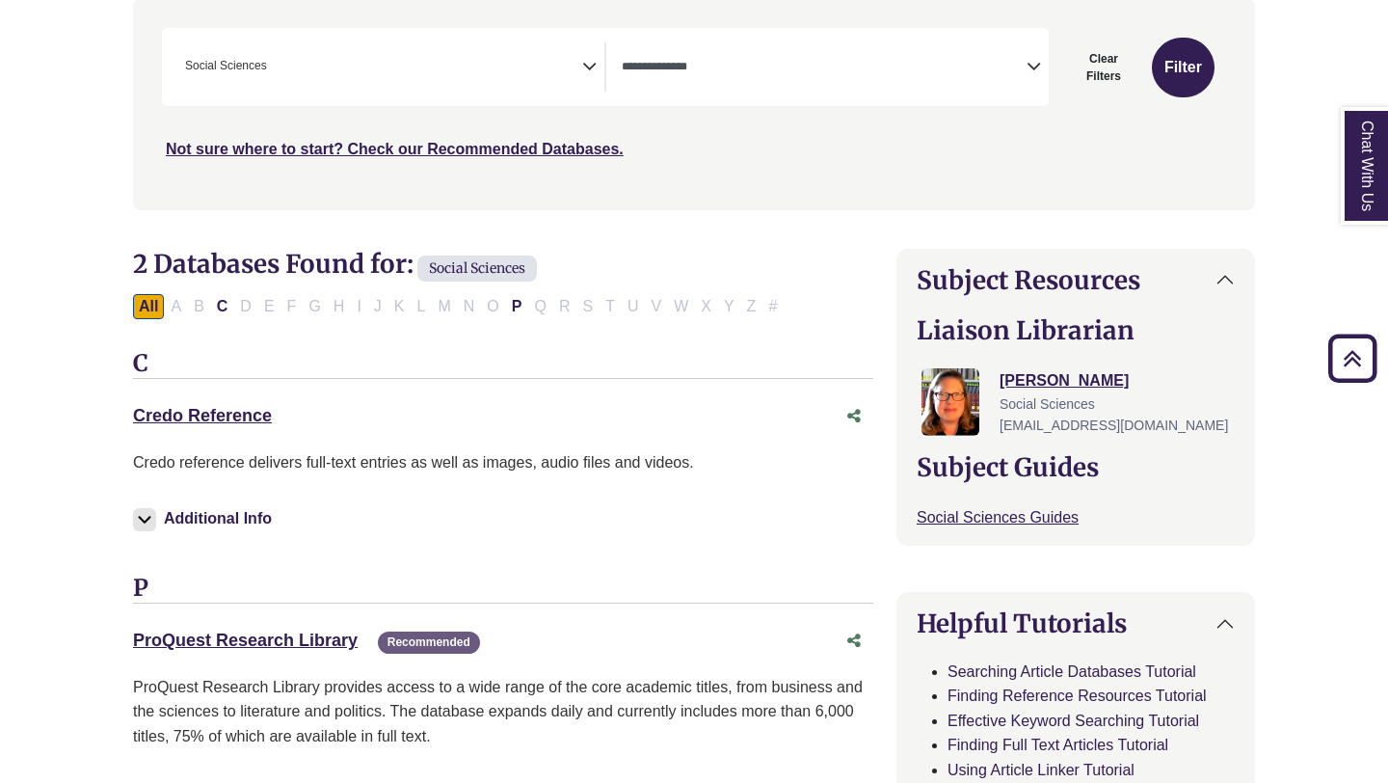
scroll to position [294, 0]
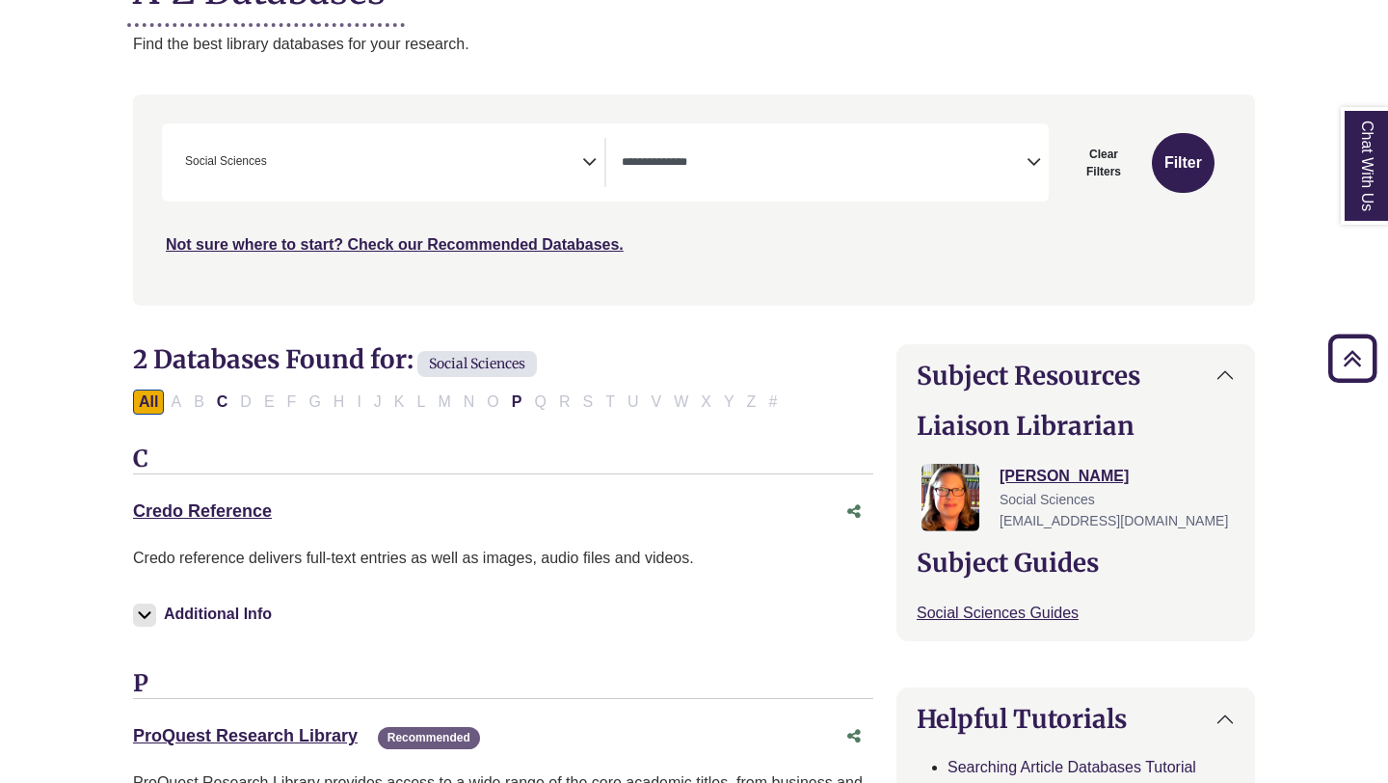
click at [309, 143] on span "× Social Sciences" at bounding box center [379, 162] width 405 height 49
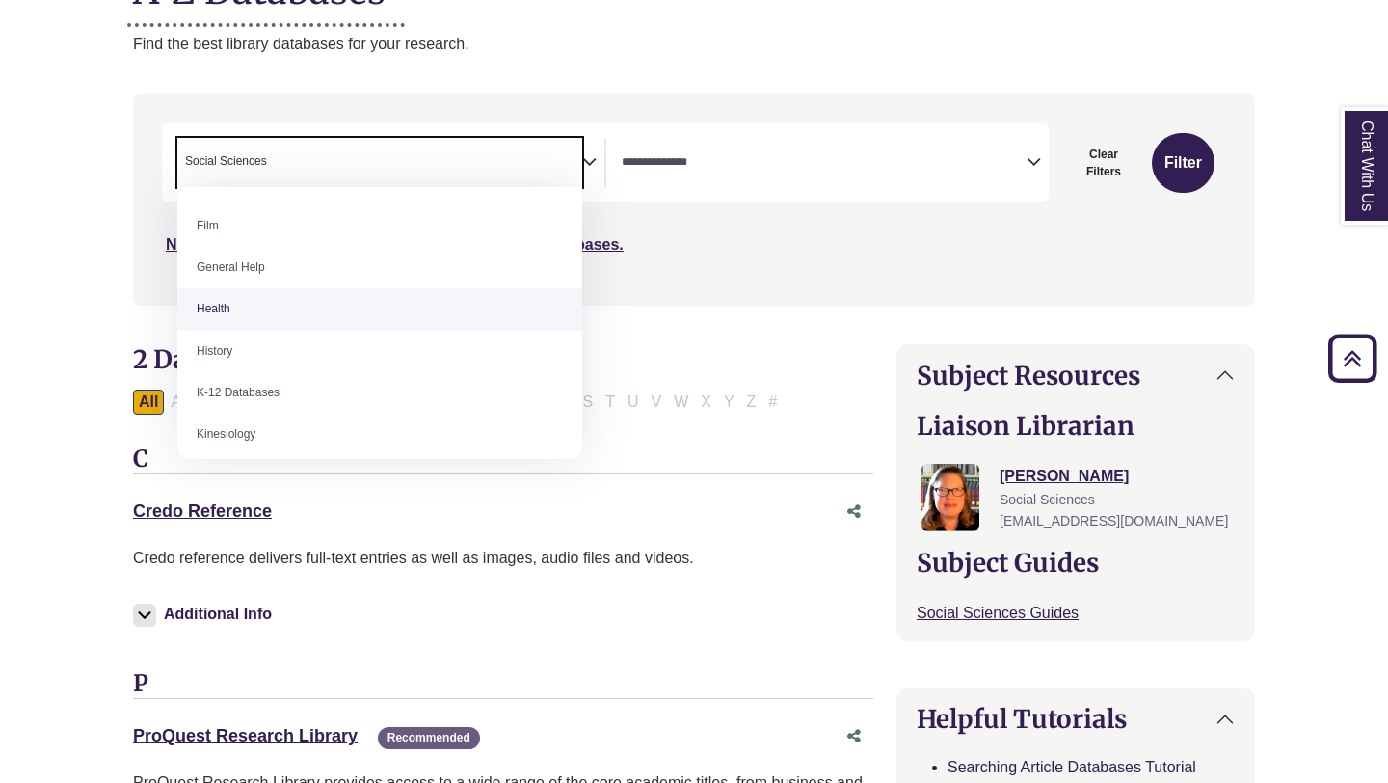
scroll to position [826, 0]
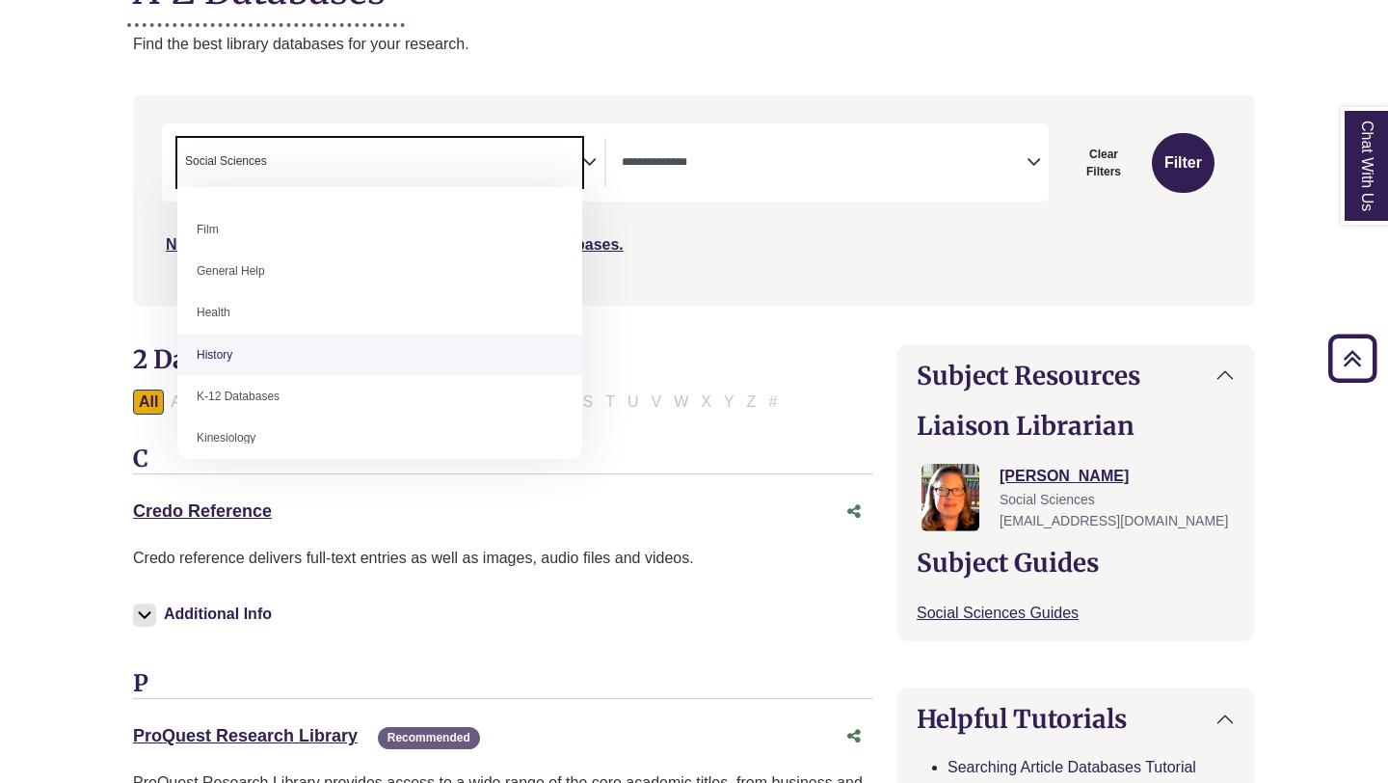
select select "*****"
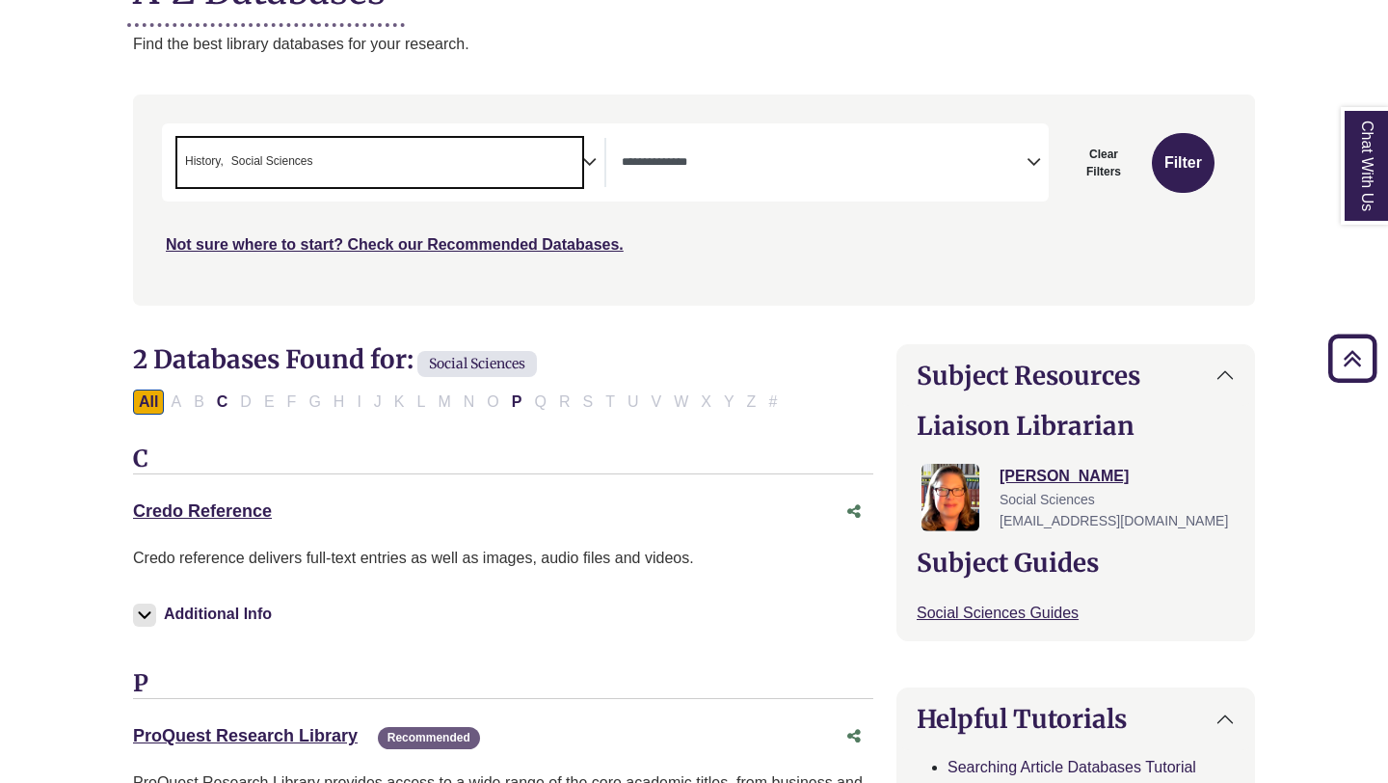
drag, startPoint x: 230, startPoint y: 153, endPoint x: 391, endPoint y: 147, distance: 161.1
click at [391, 148] on span "× History × Social Sciences" at bounding box center [379, 162] width 405 height 49
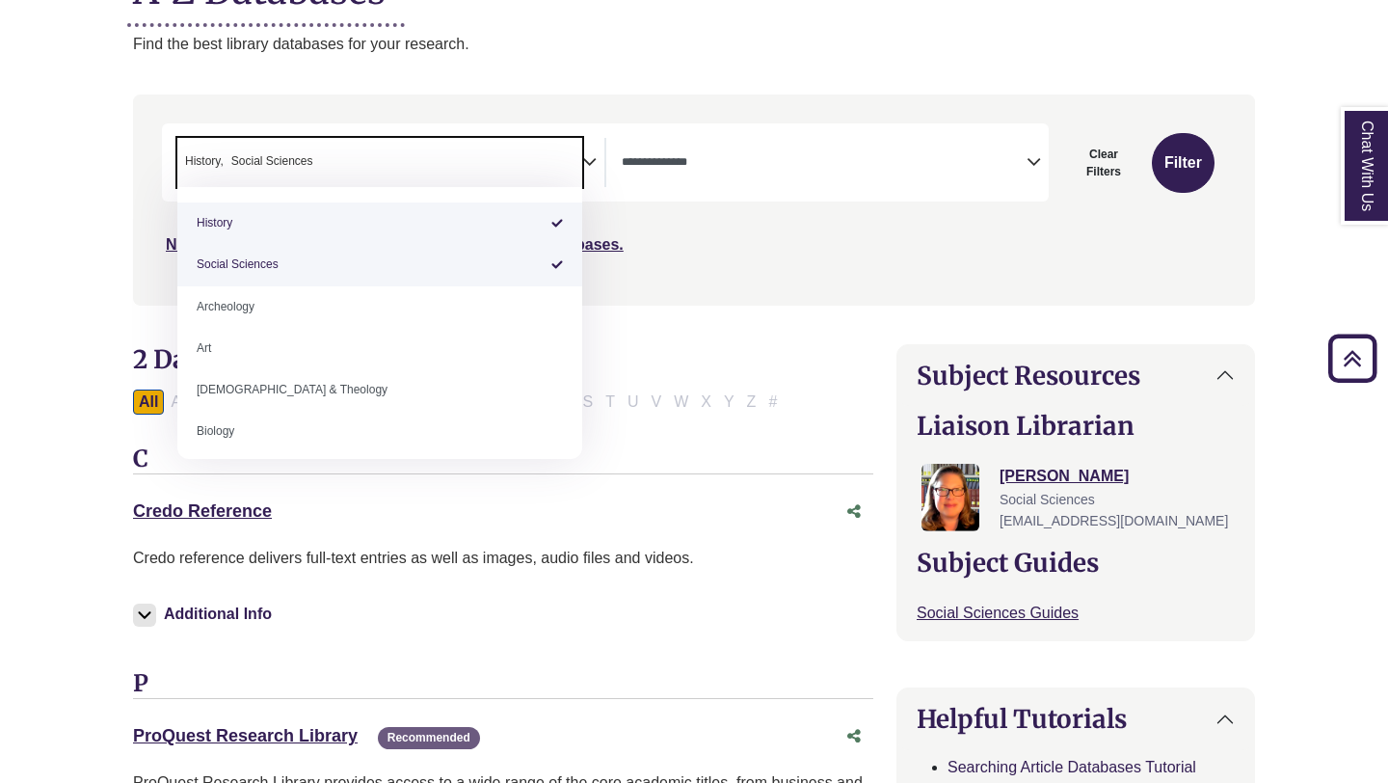
click at [391, 147] on span "× History × Social Sciences" at bounding box center [379, 162] width 405 height 49
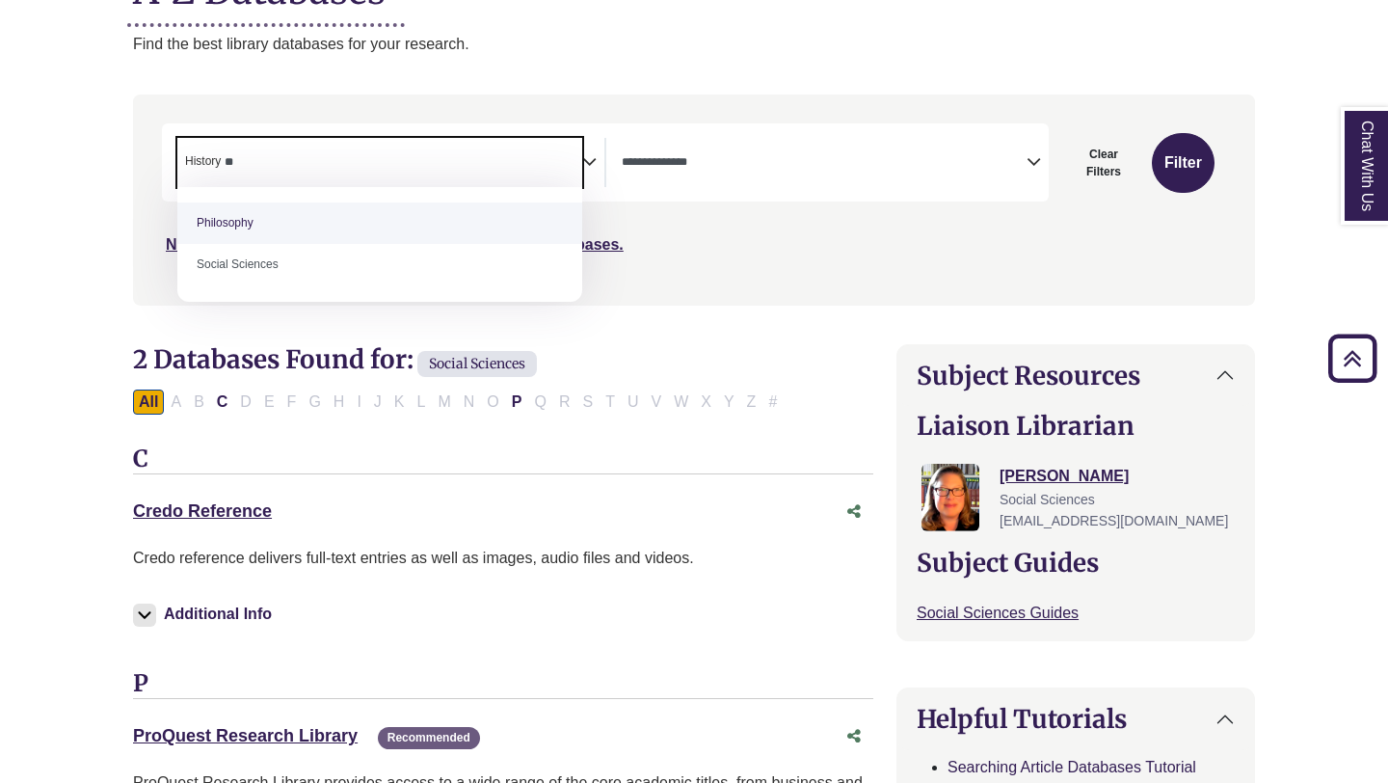
type textarea "*"
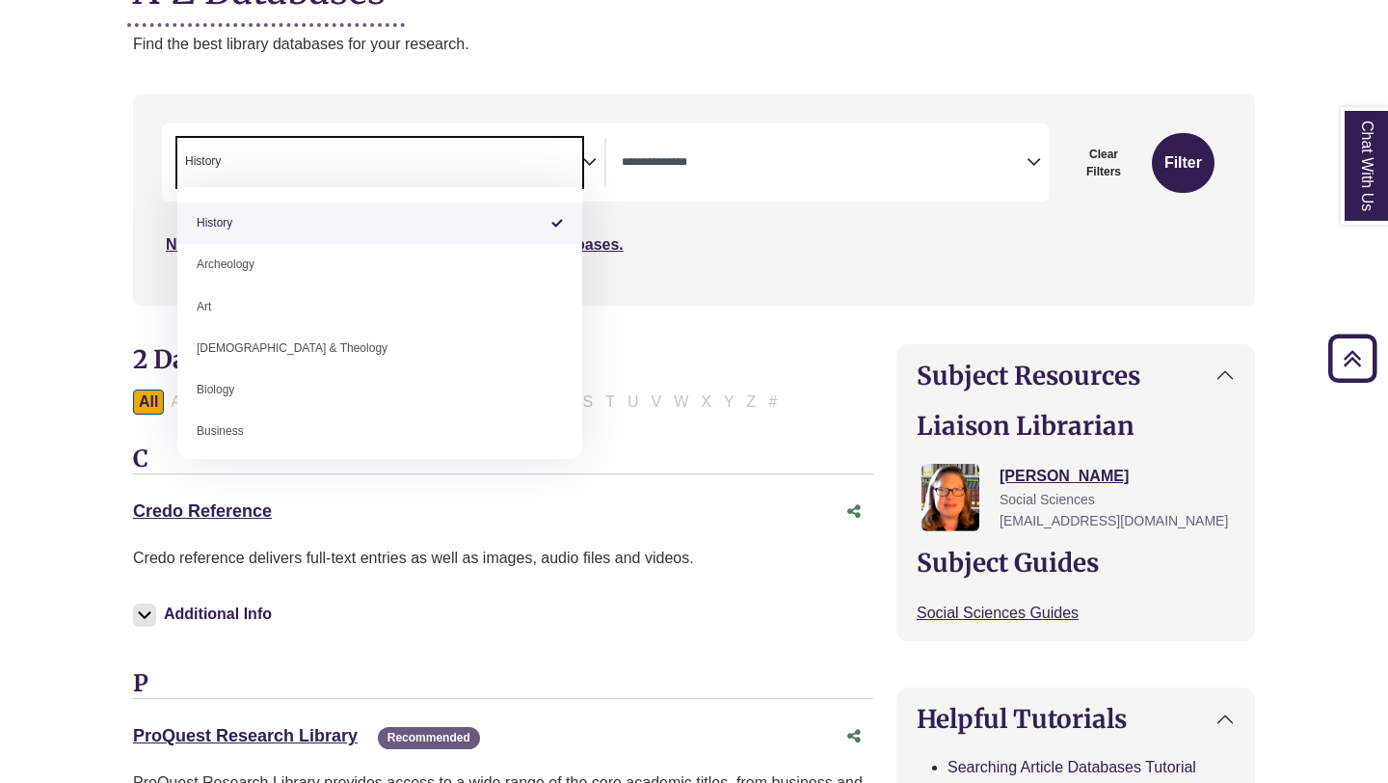
select select "Database Subject Filter"
type textarea "*******"
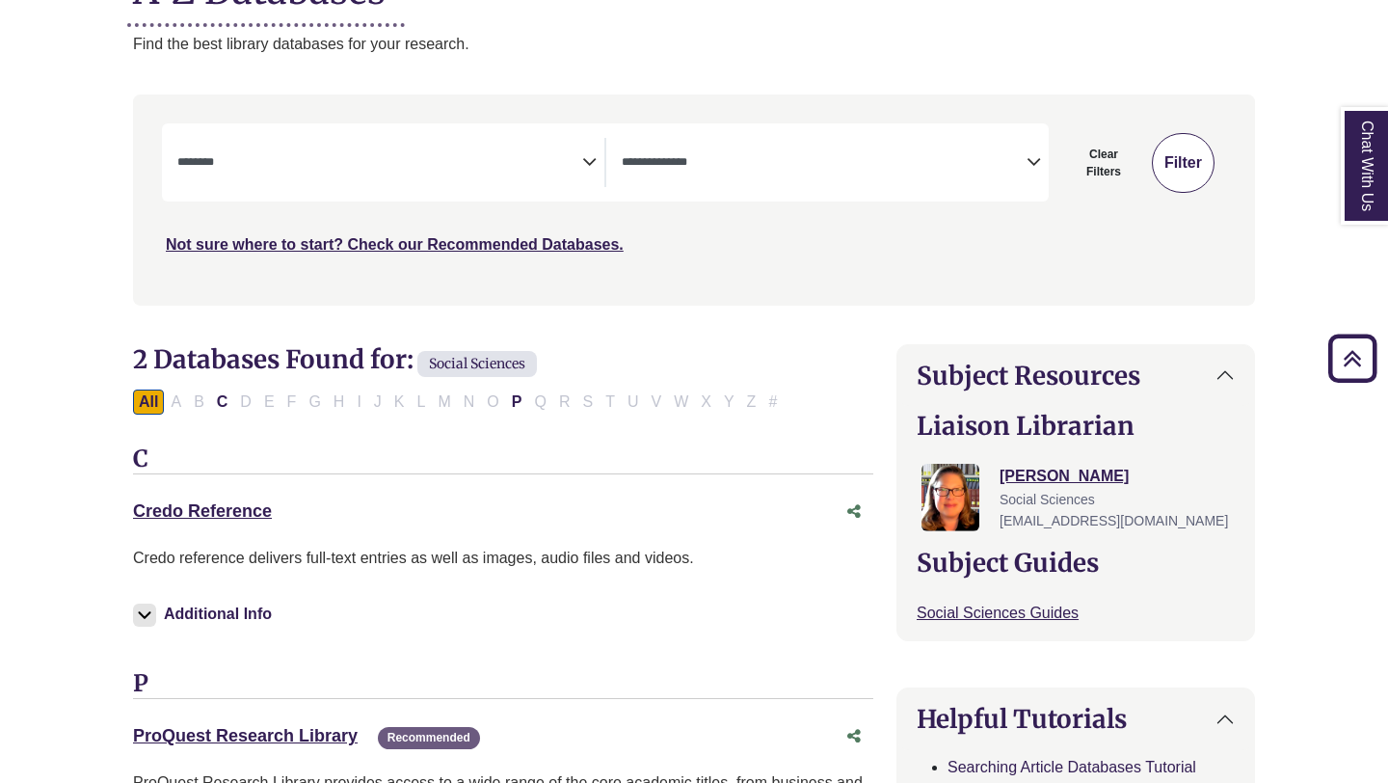
click at [1179, 166] on button "Filter" at bounding box center [1183, 163] width 63 height 60
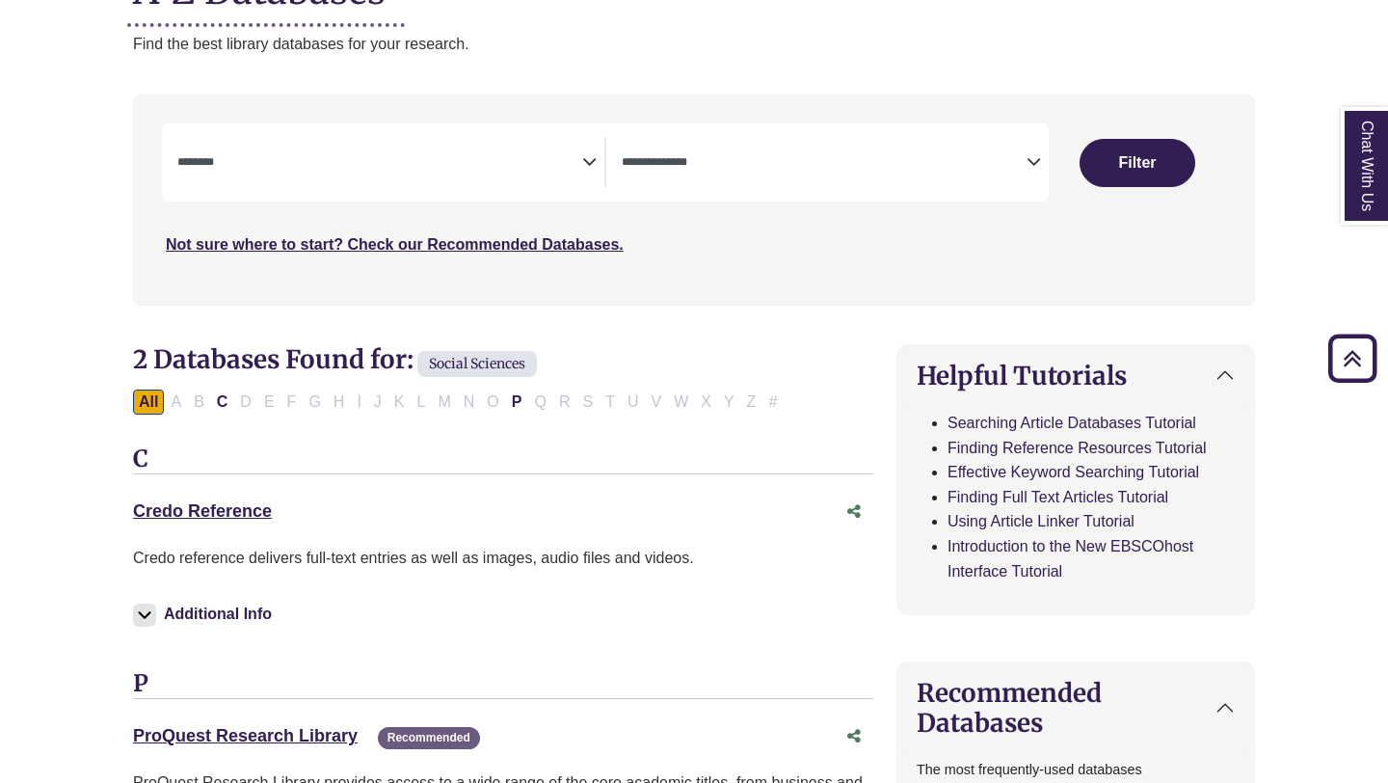
select select "Database Subject Filter"
select select "Database Types Filter"
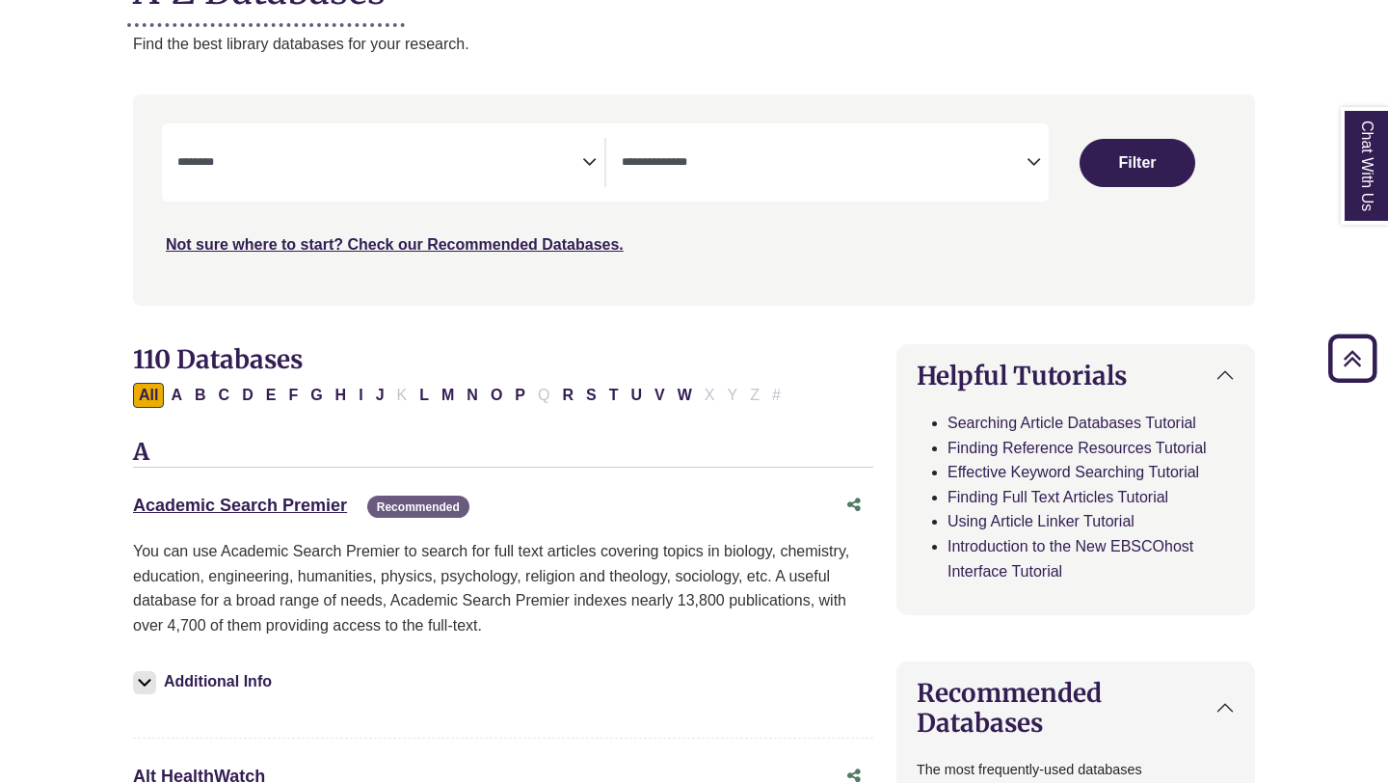
click at [353, 499] on div "Recommended" at bounding box center [411, 505] width 118 height 16
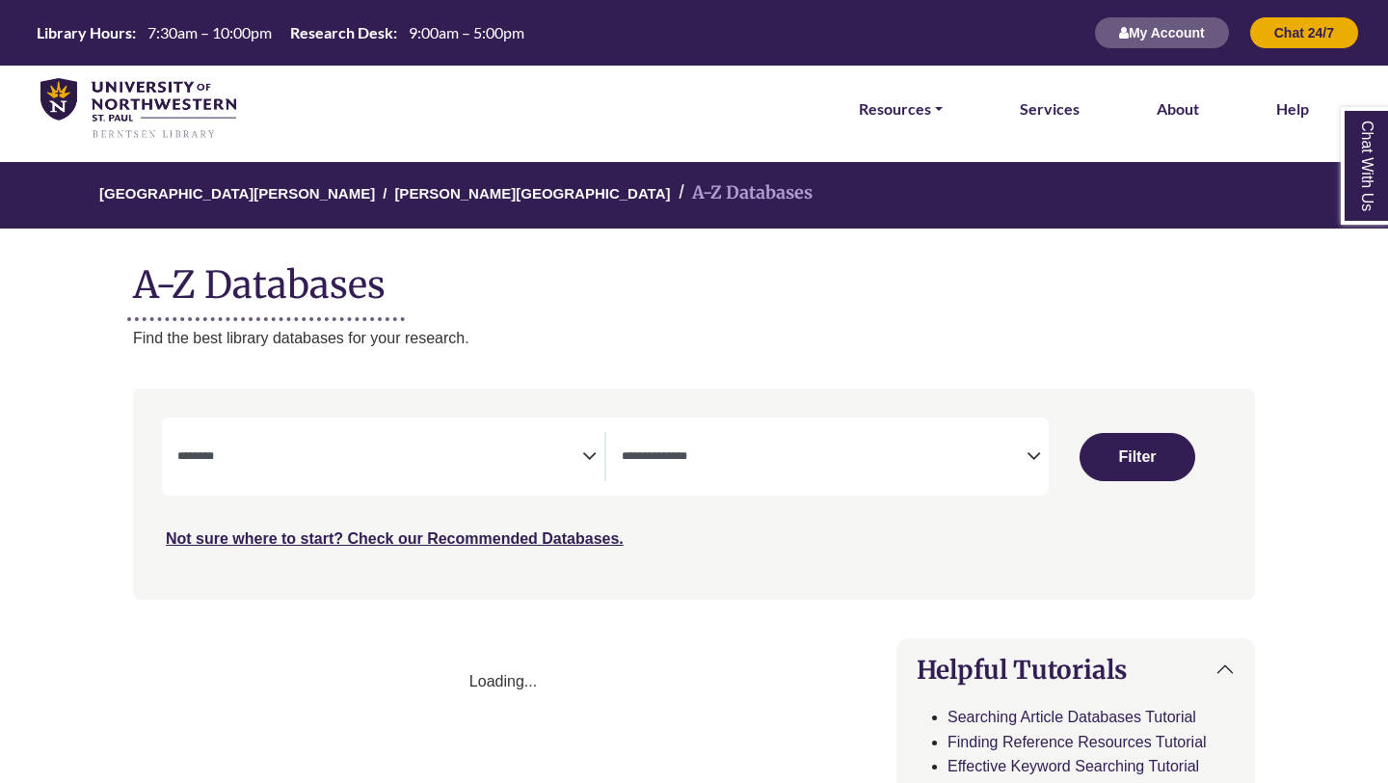
select select "Database Subject Filter"
select select "Database Types Filter"
select select "Database Subject Filter"
select select "Database Types Filter"
